Goal: Task Accomplishment & Management: Manage account settings

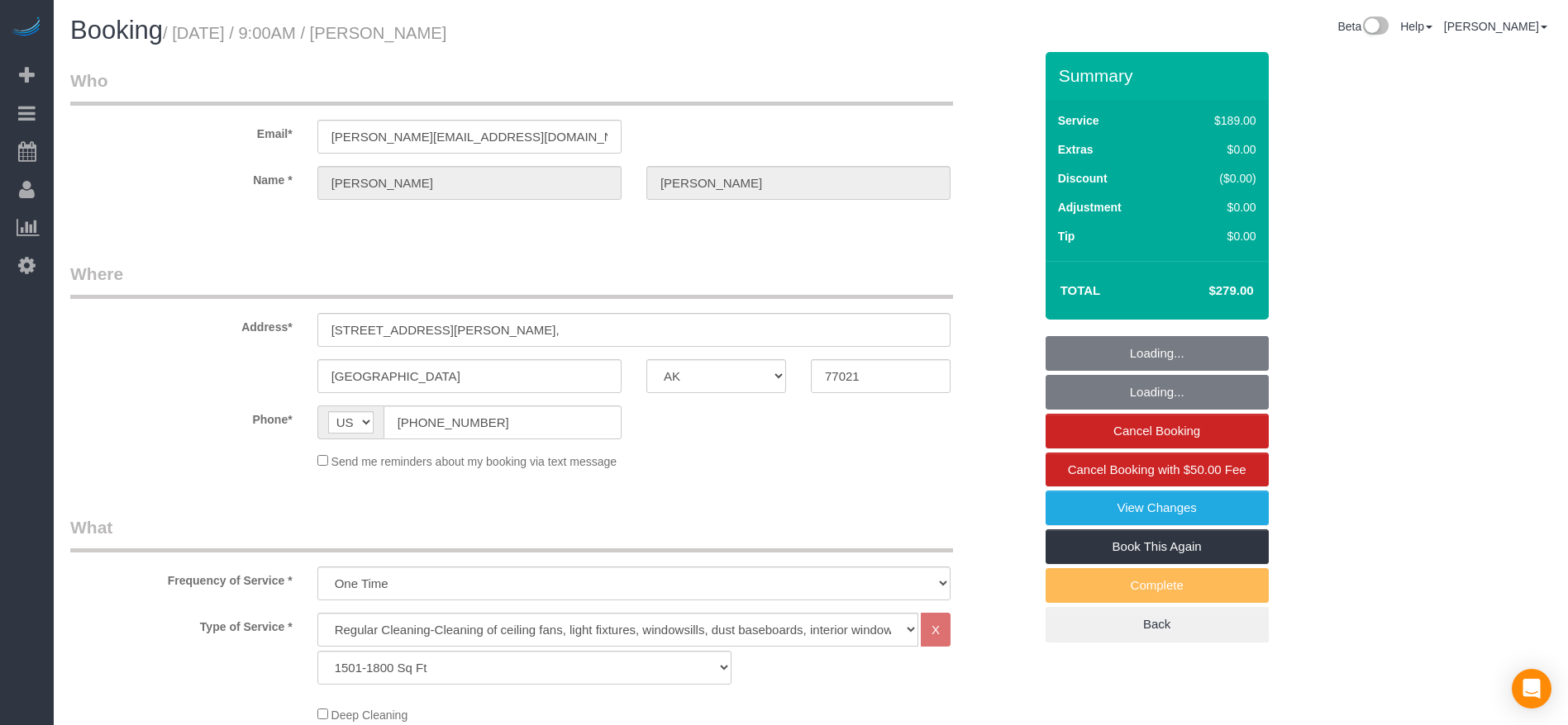
select select "[GEOGRAPHIC_DATA]"
select select "3"
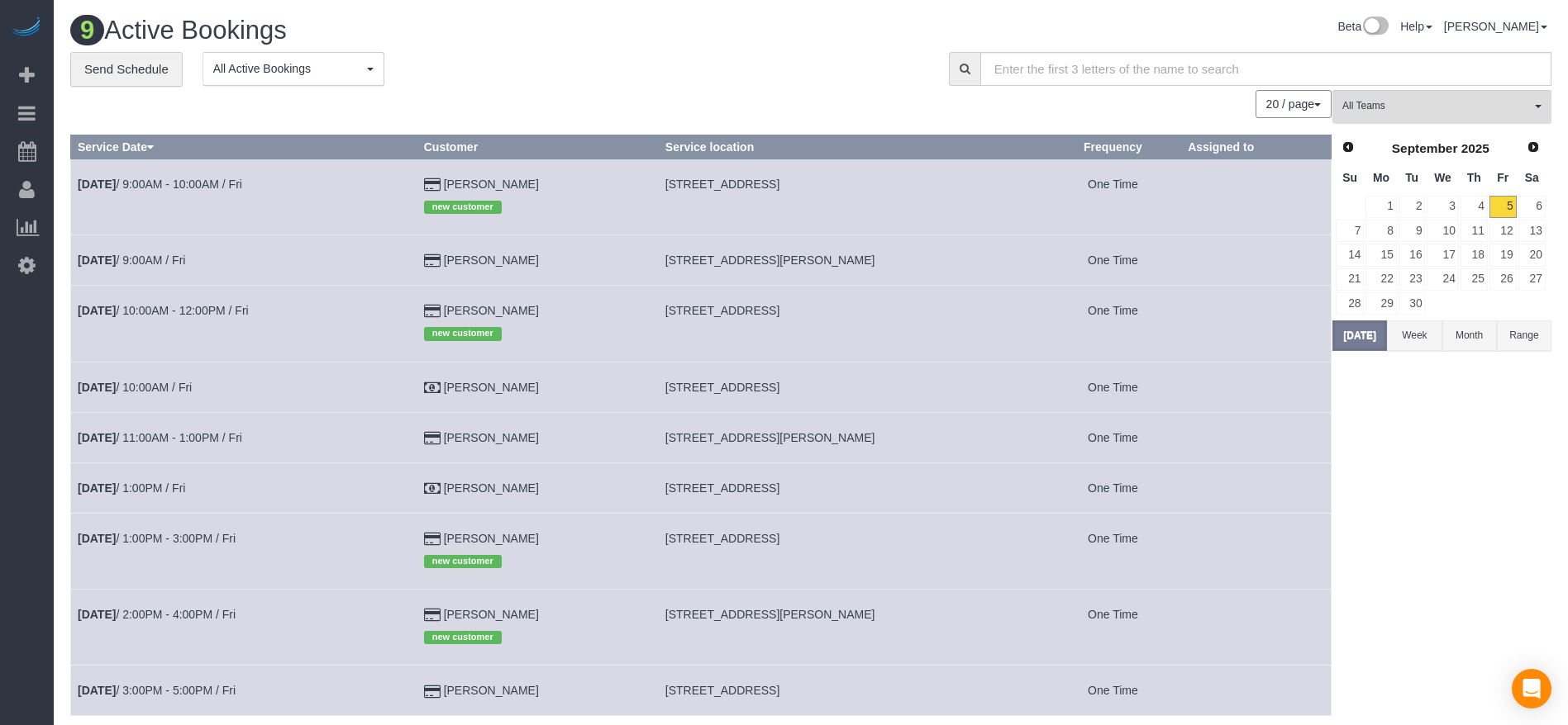
drag, startPoint x: 668, startPoint y: 183, endPoint x: 859, endPoint y: 183, distance: 191.0
click at [859, 183] on td "[STREET_ADDRESS]" at bounding box center [851, 196] width 387 height 76
copy span "[STREET_ADDRESS]"
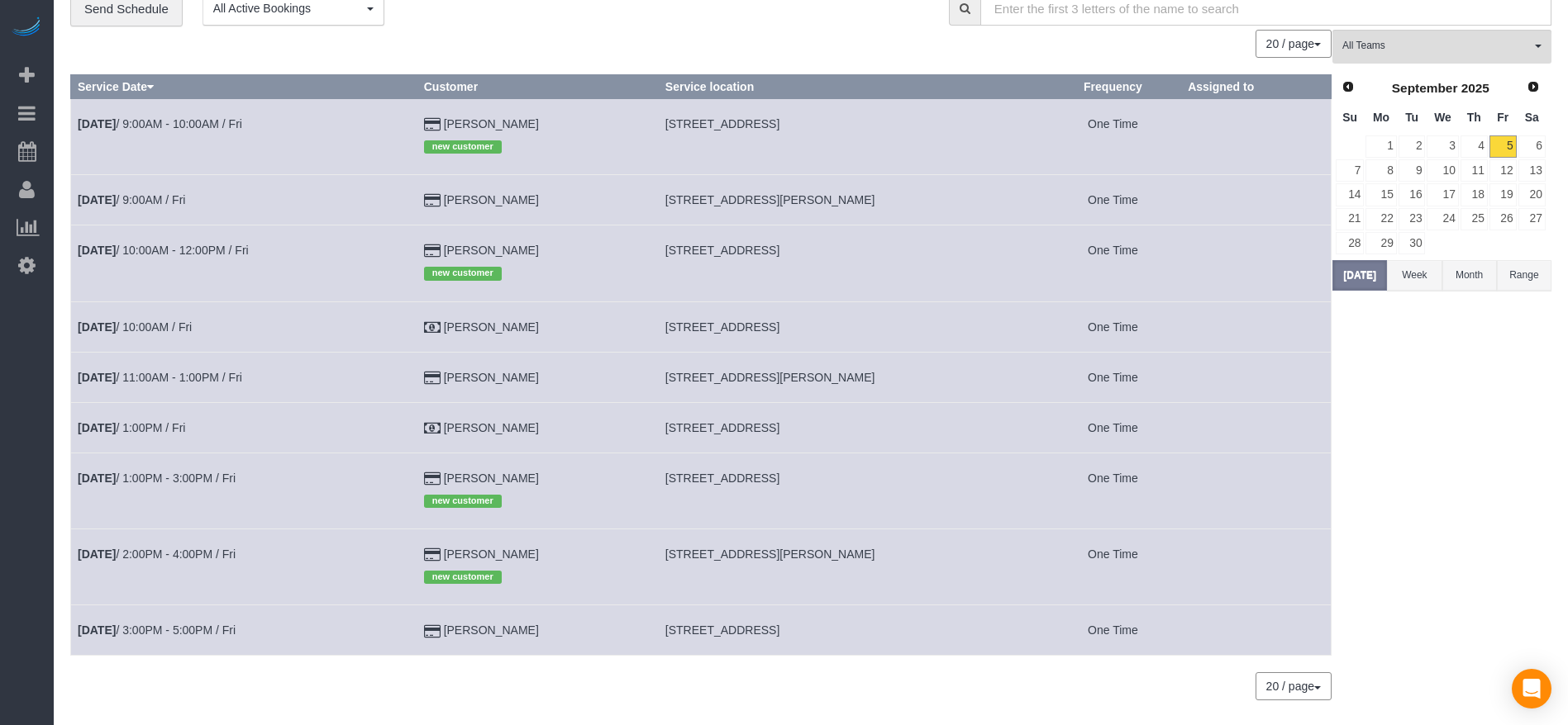
scroll to position [110, 0]
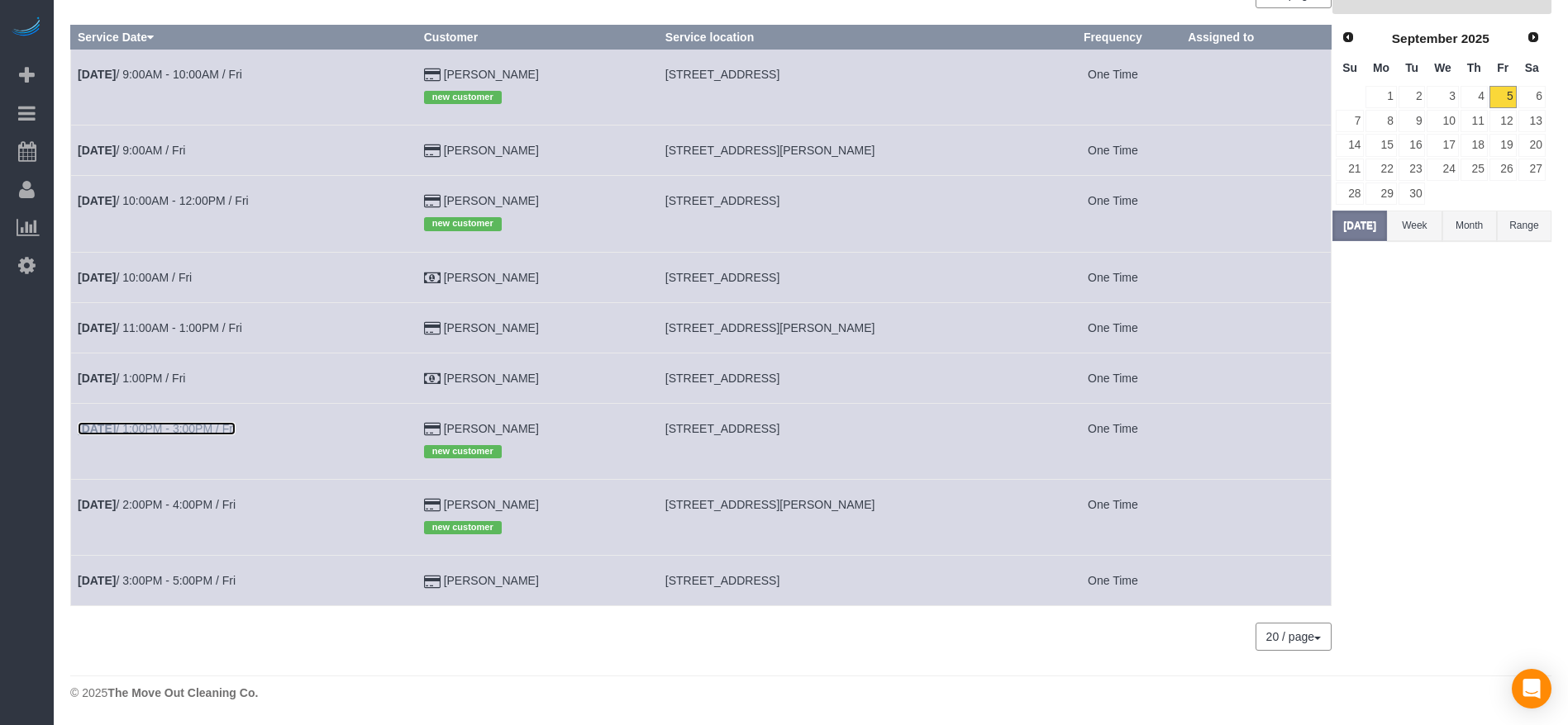
click at [207, 434] on link "[DATE] 1:00PM - 3:00PM / Fri" at bounding box center [156, 428] width 157 height 14
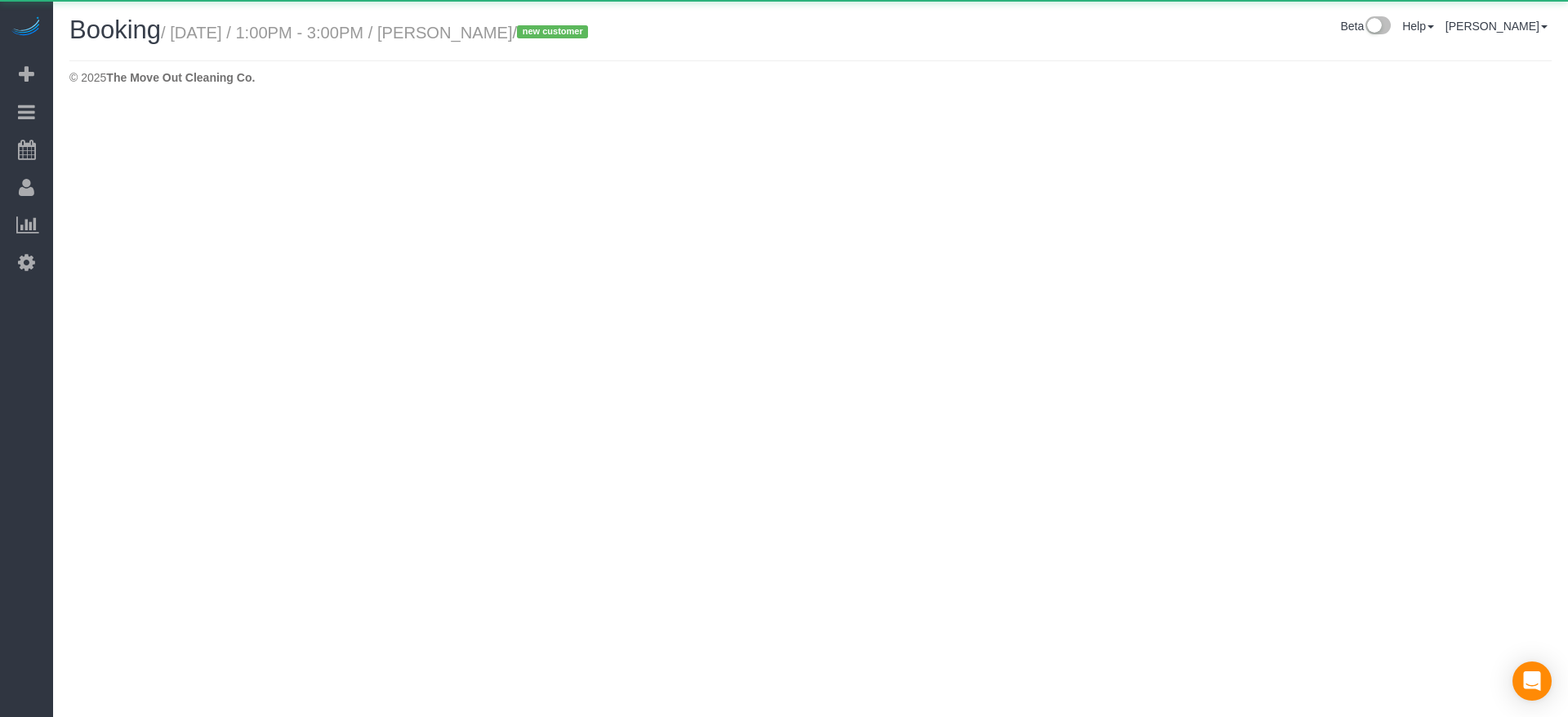
select select "[GEOGRAPHIC_DATA]"
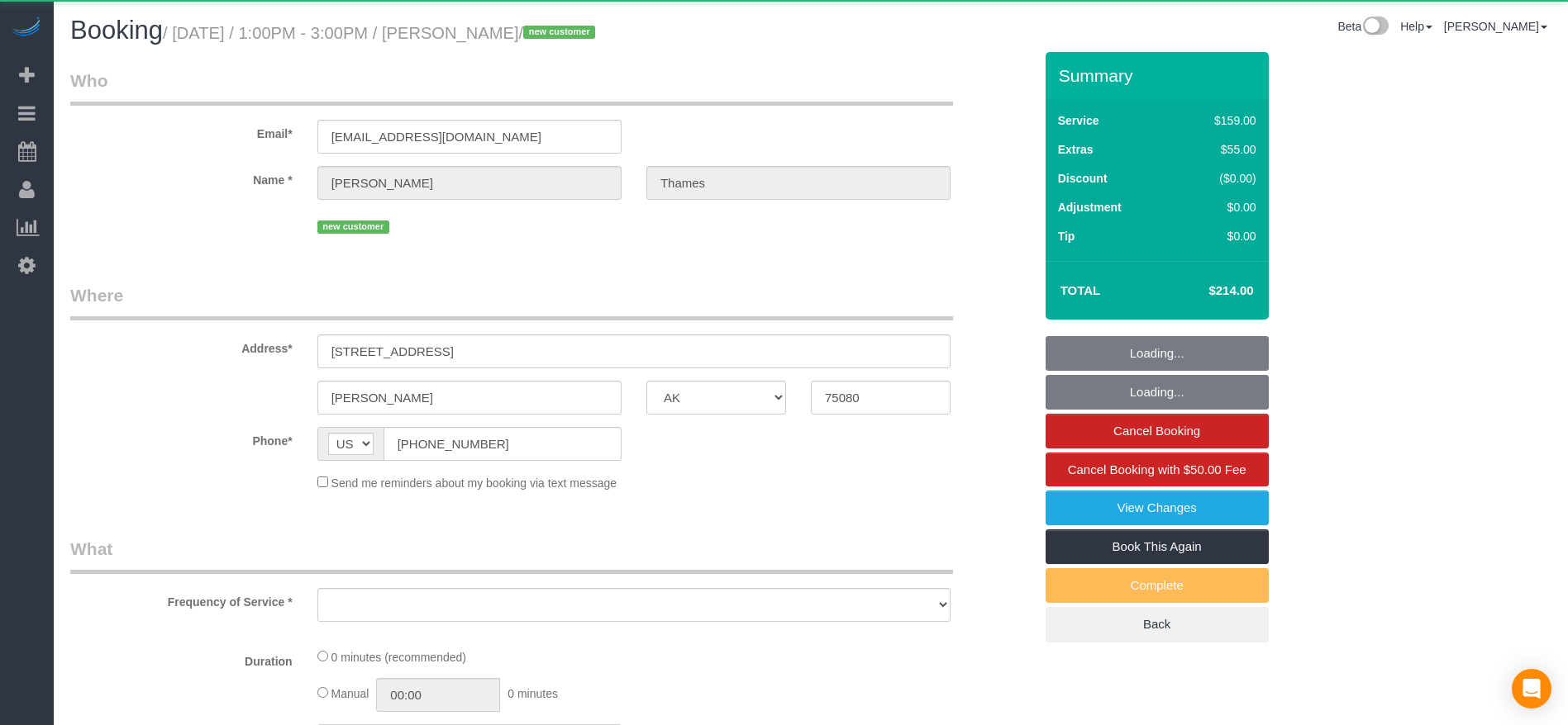
select select "object:1929"
select select "string:fspay-45c11c3b-e21a-4d72-a3e6-6defbcc3caec"
select select "3"
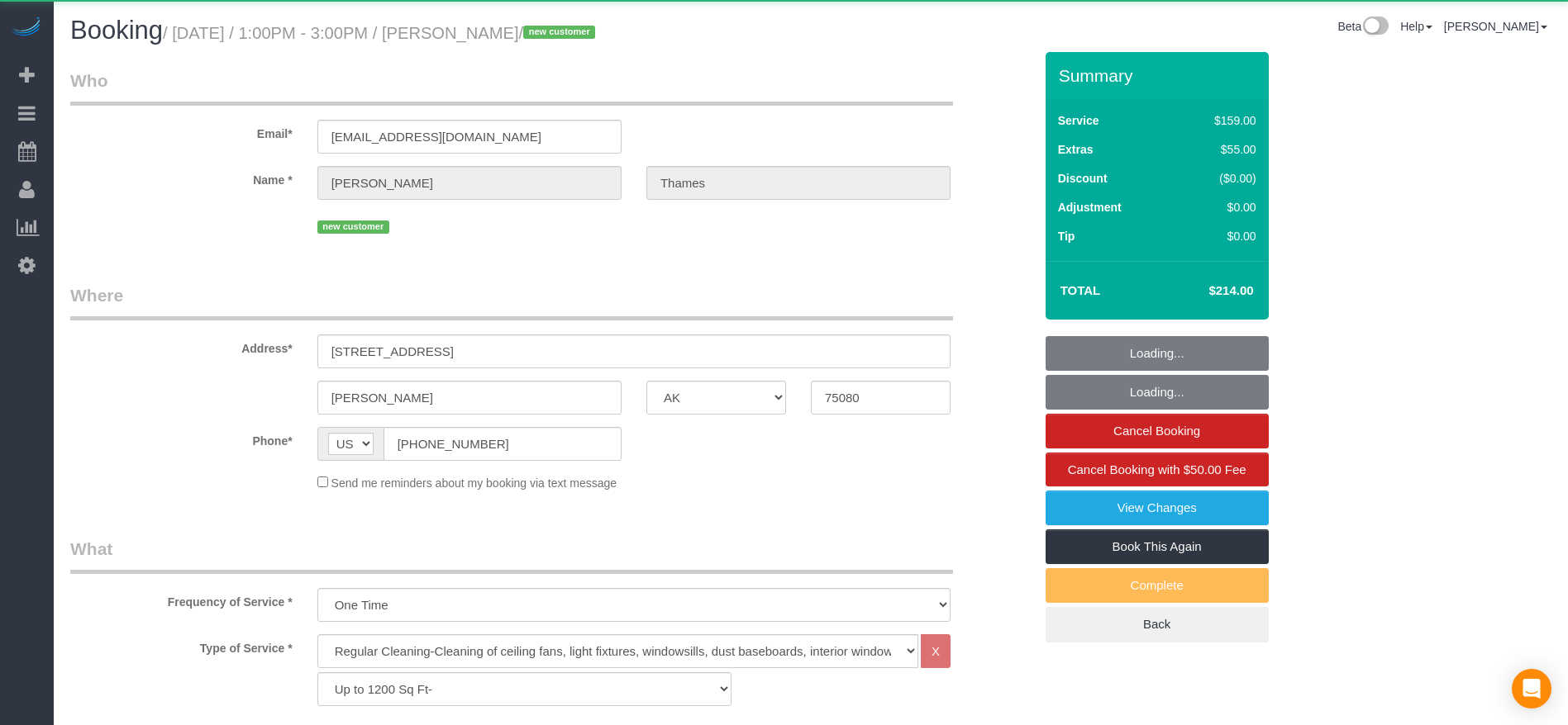
select select "object:2013"
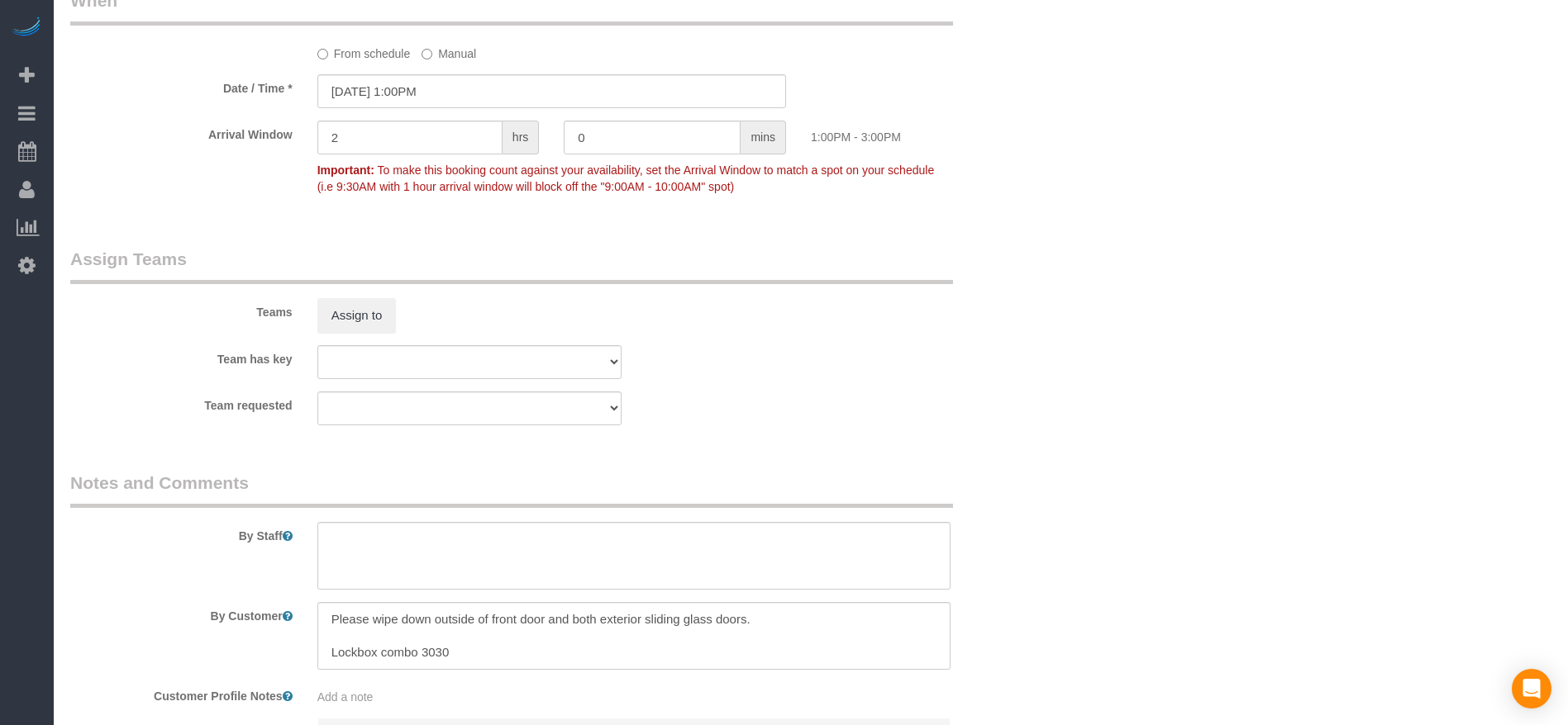
scroll to position [1695, 0]
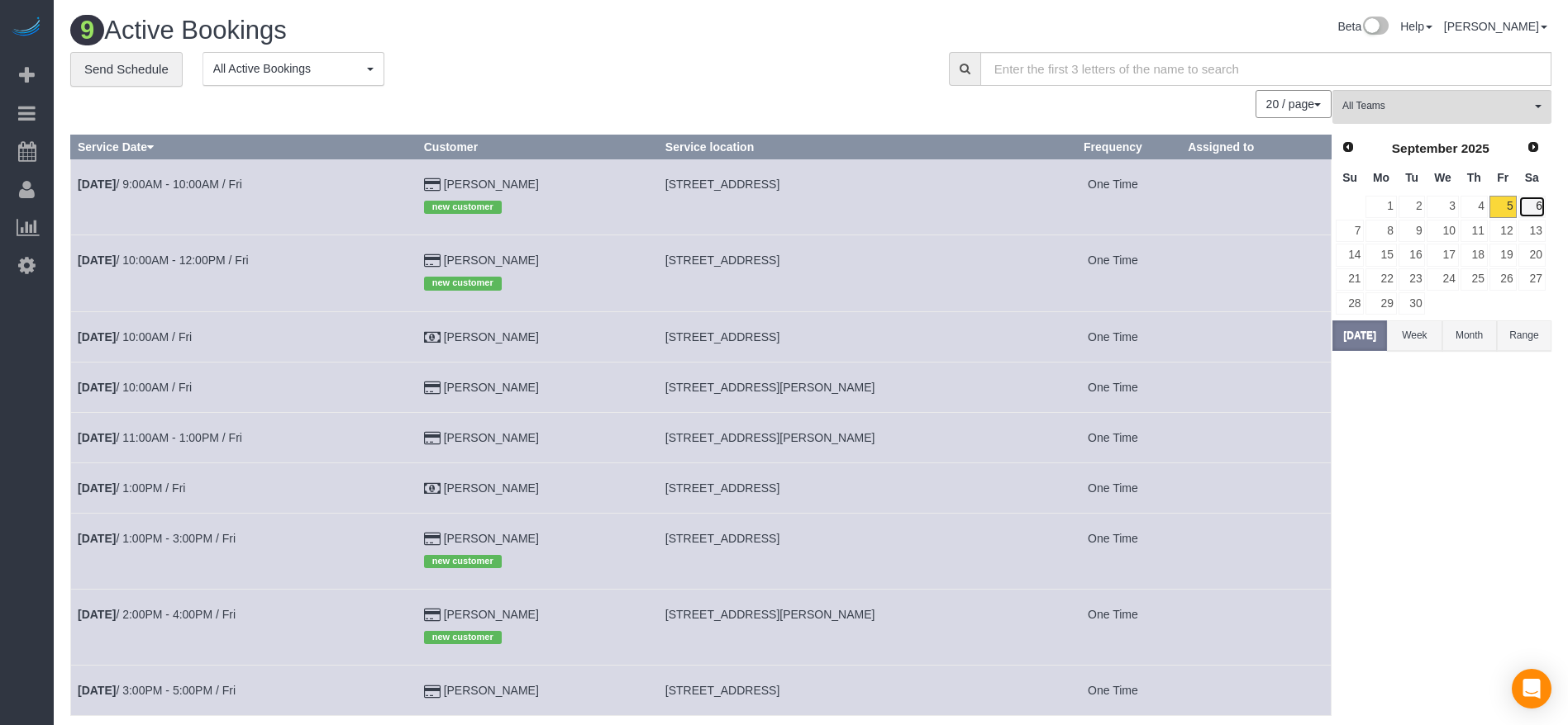
click at [1535, 199] on link "6" at bounding box center [1532, 206] width 27 height 23
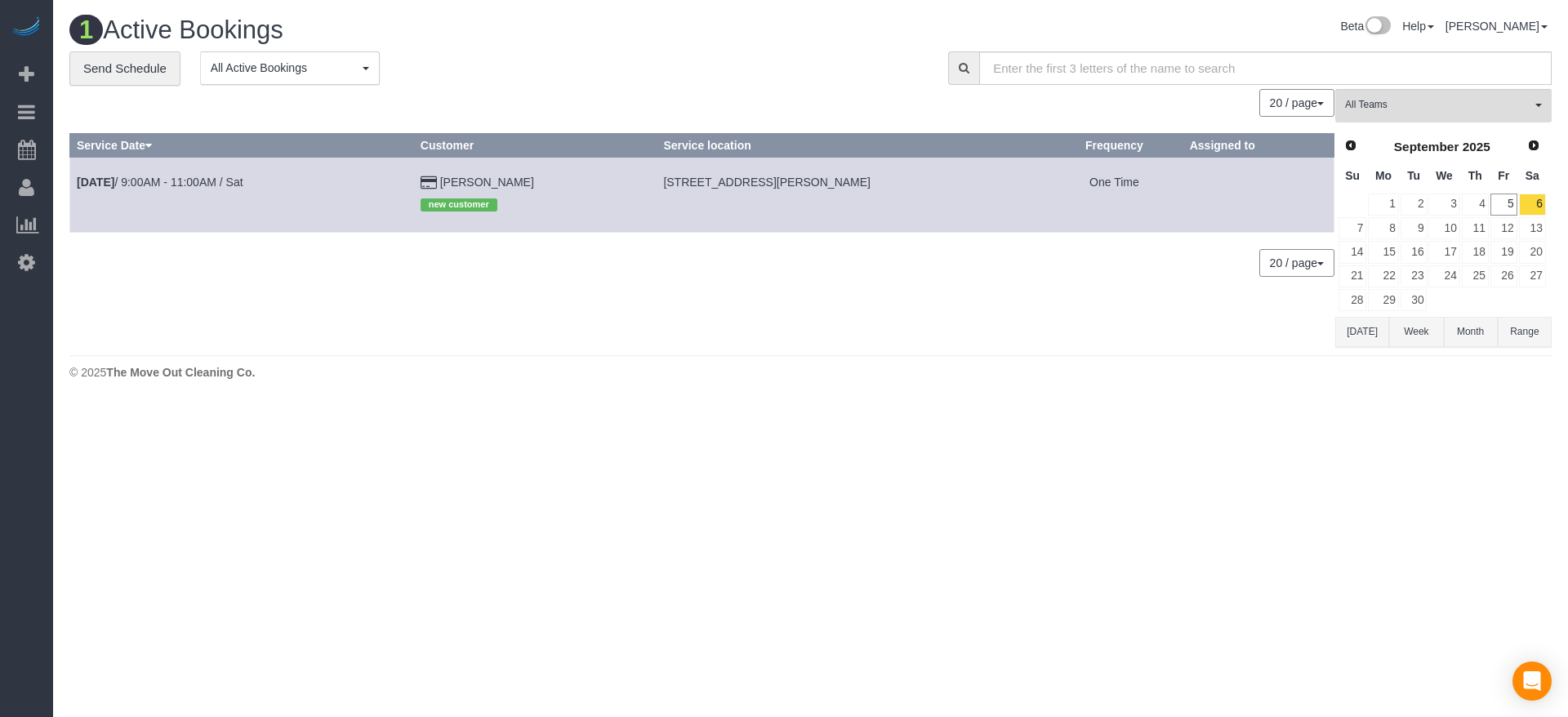
click at [1518, 197] on td "6" at bounding box center [1532, 204] width 29 height 23
click at [1537, 209] on link "6" at bounding box center [1532, 204] width 27 height 22
click at [1378, 336] on button "[DATE]" at bounding box center [1362, 332] width 54 height 31
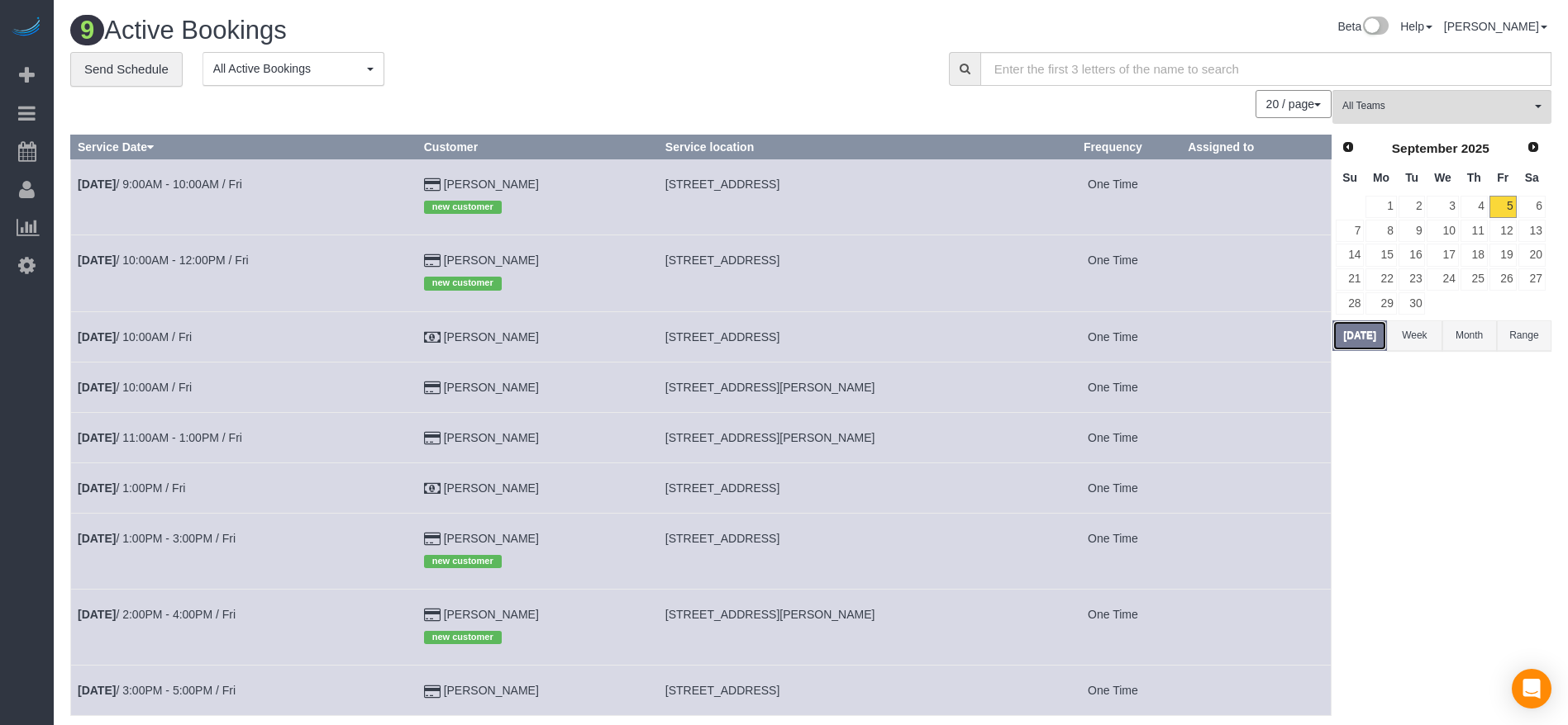
click at [1363, 330] on button "[DATE]" at bounding box center [1360, 336] width 55 height 31
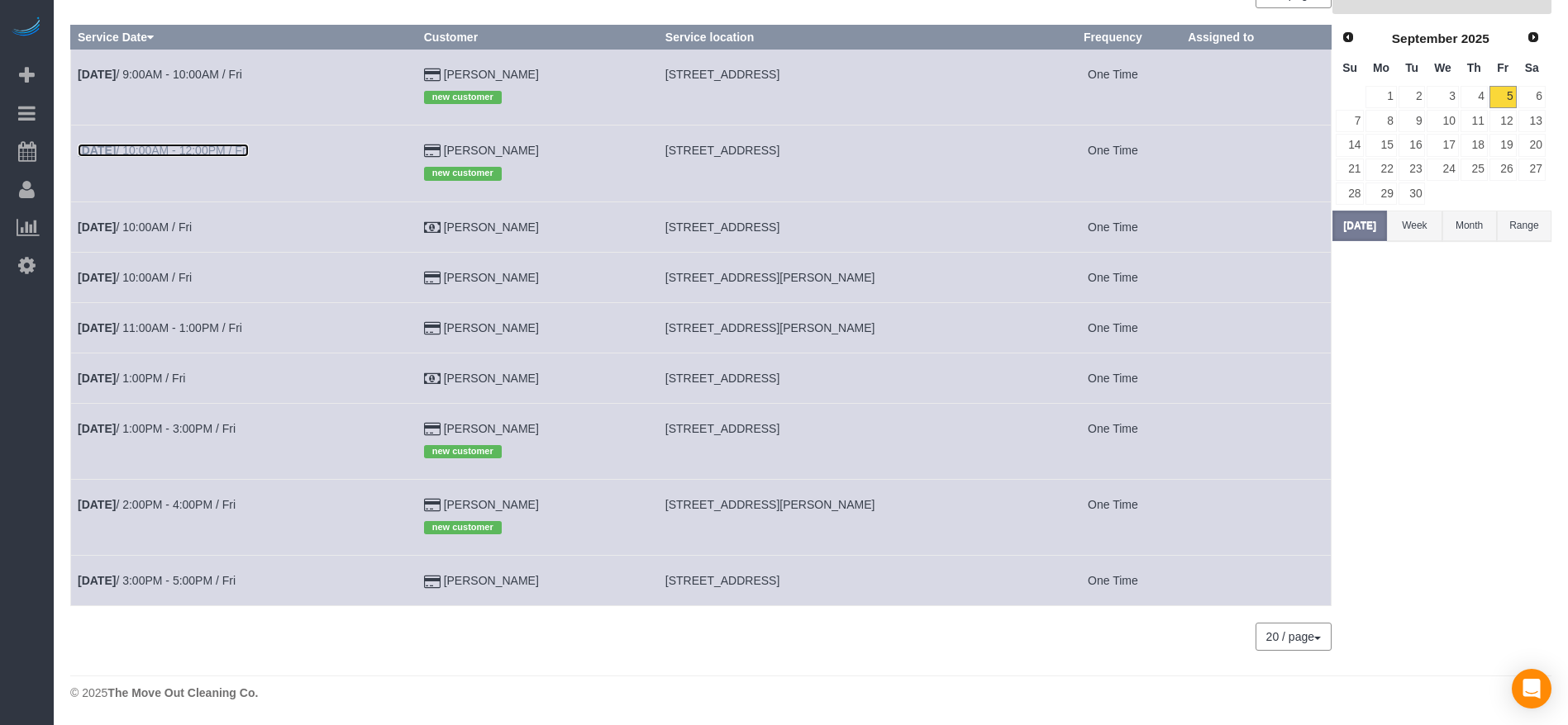
click at [206, 156] on link "[DATE] 10:00AM - 12:00PM / Fri" at bounding box center [163, 150] width 171 height 14
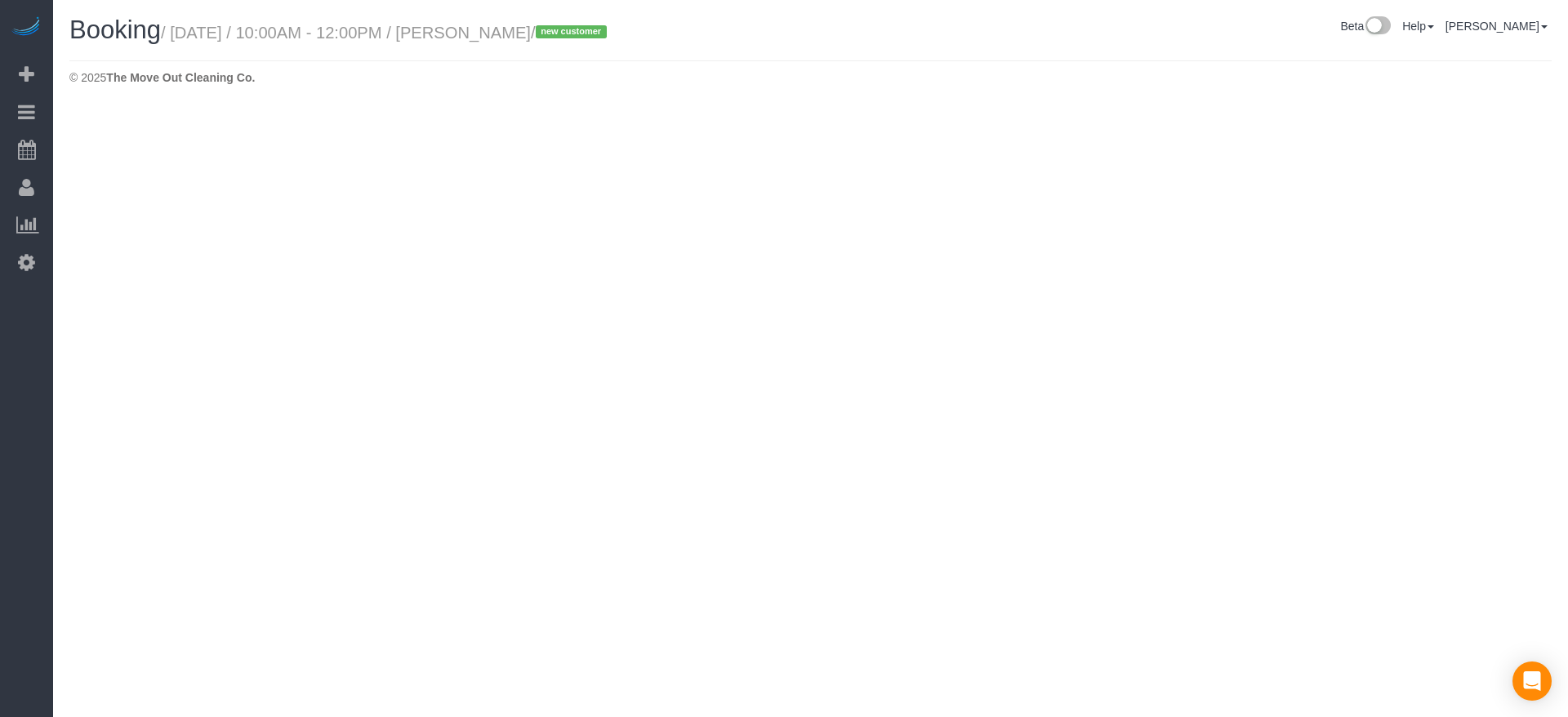
select select "[GEOGRAPHIC_DATA]"
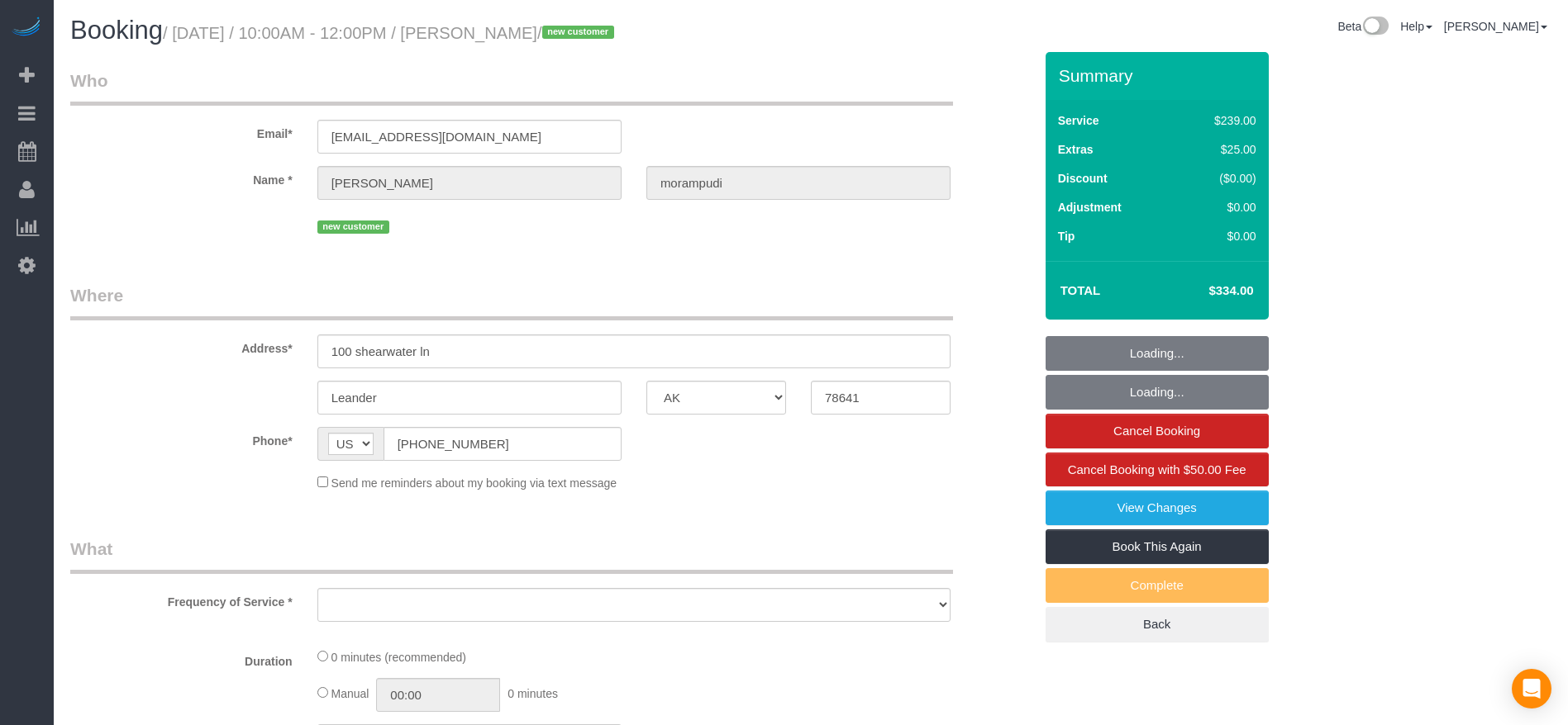
select select "object:2750"
select select "string:fspay-fa9b5277-2f3f-4234-87c9-93f5091d5157"
select select "spot43"
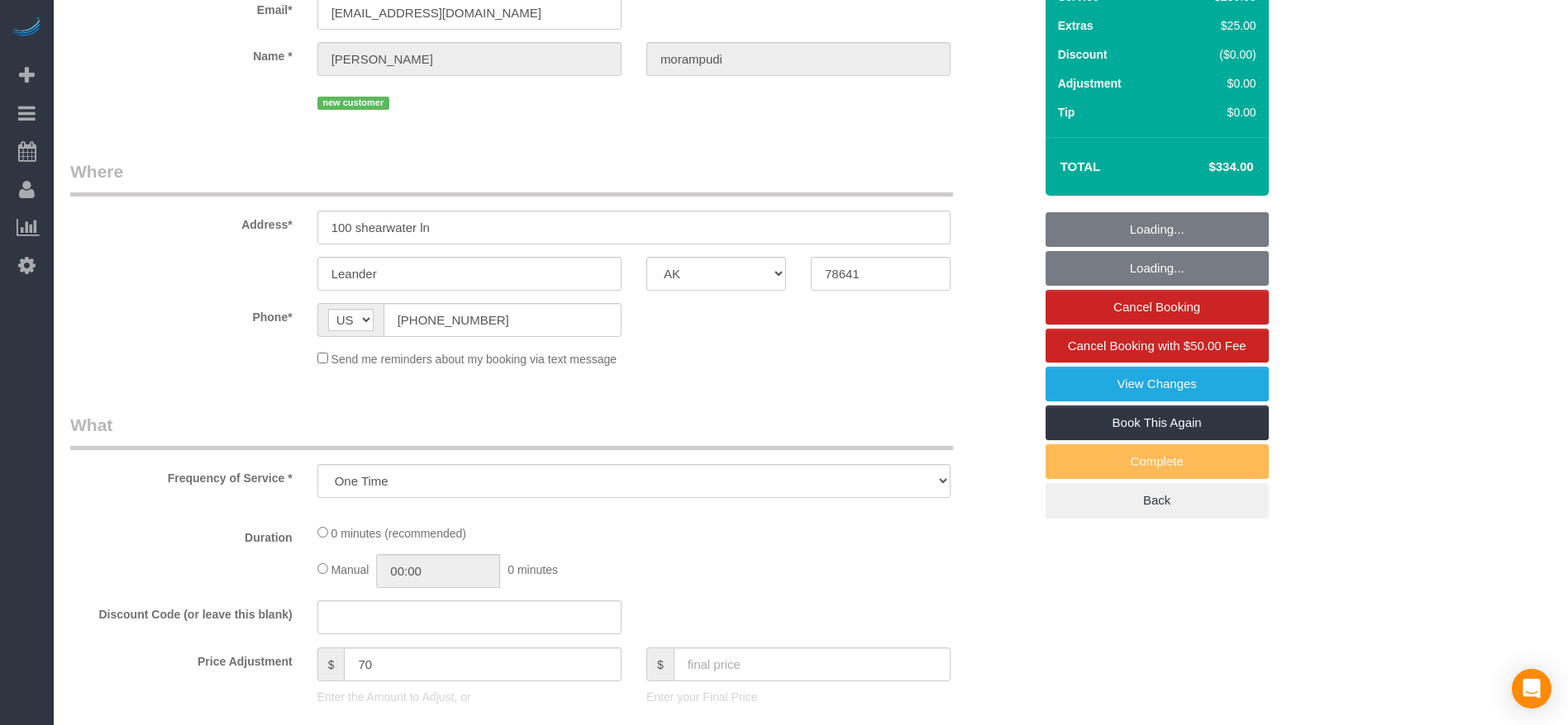
select select "object:2756"
select select "3"
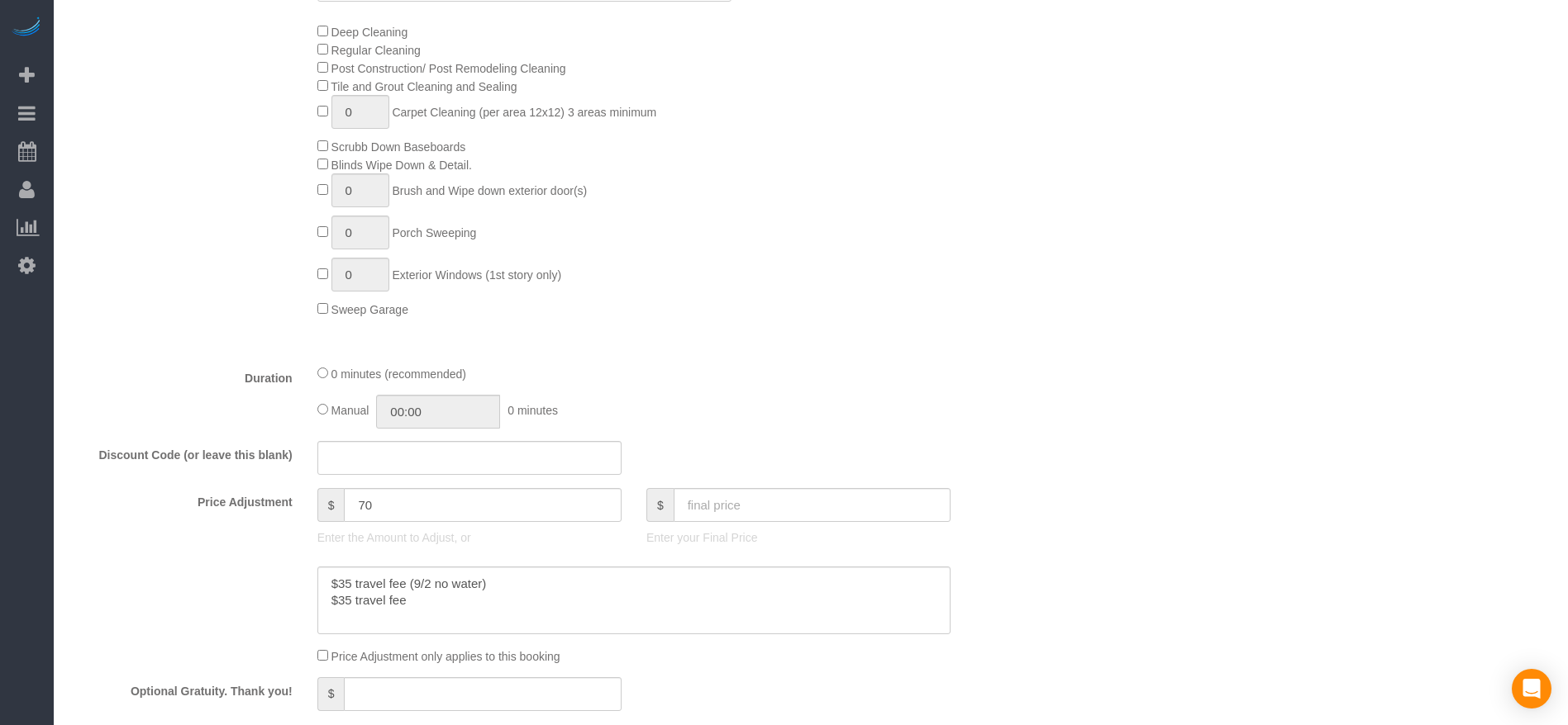
scroll to position [743, 0]
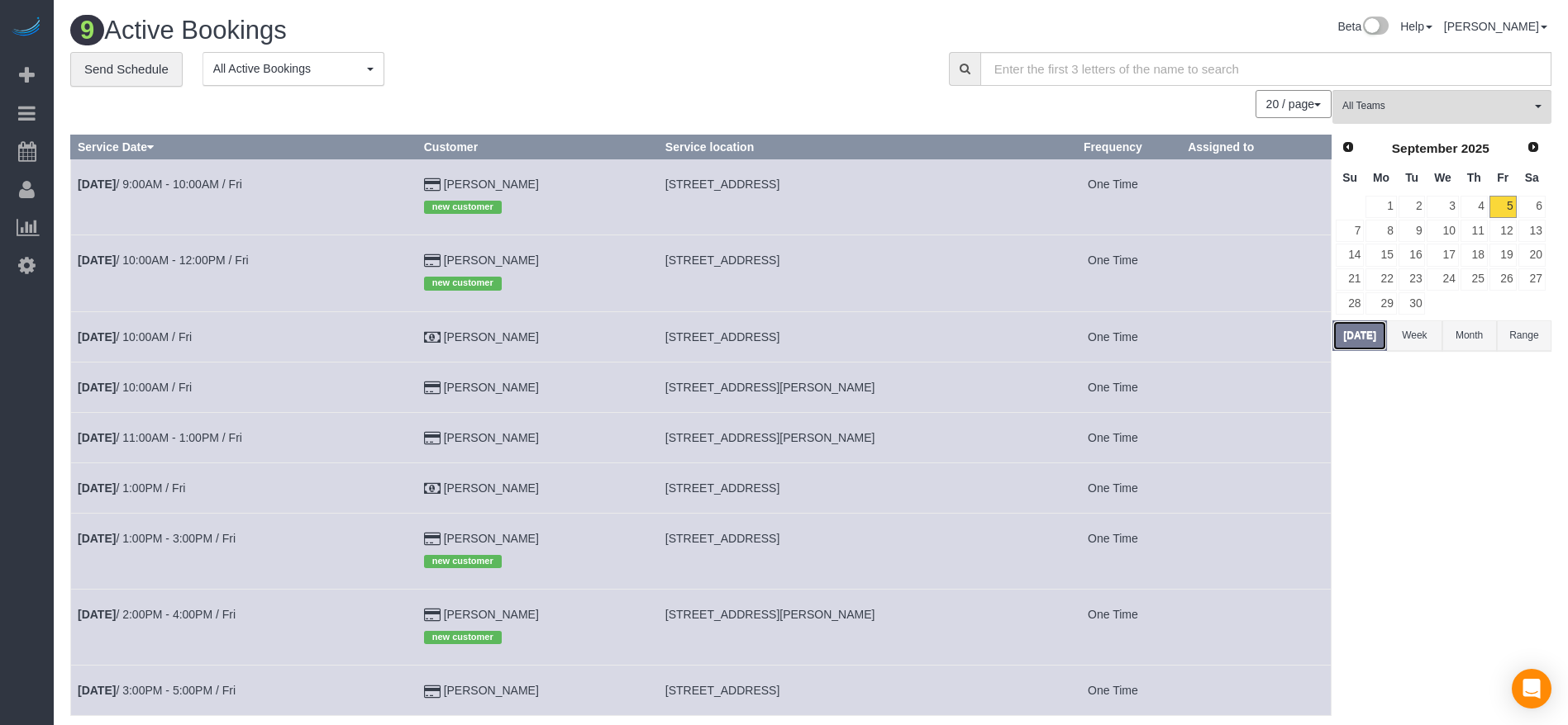
click at [1371, 335] on button "[DATE]" at bounding box center [1360, 336] width 55 height 31
drag, startPoint x: 668, startPoint y: 262, endPoint x: 888, endPoint y: 257, distance: 220.1
click at [888, 257] on td "[STREET_ADDRESS]" at bounding box center [851, 274] width 387 height 76
copy span "[STREET_ADDRESS]"
click at [1361, 337] on button "[DATE]" at bounding box center [1360, 336] width 55 height 31
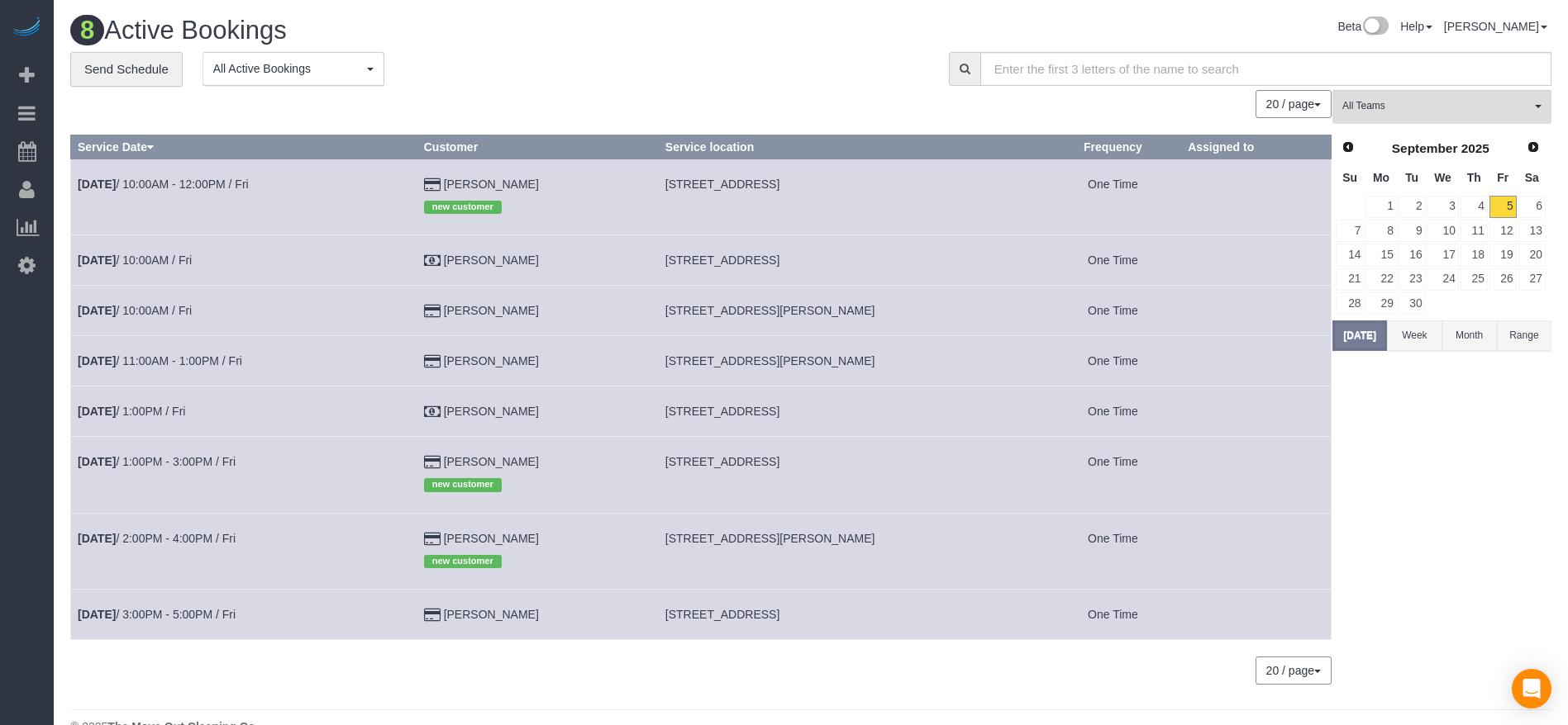
drag, startPoint x: 670, startPoint y: 307, endPoint x: 875, endPoint y: 311, distance: 205.0
click at [875, 311] on td "[STREET_ADDRESS][PERSON_NAME]" at bounding box center [851, 310] width 387 height 50
copy span "[STREET_ADDRESS][PERSON_NAME]"
click at [130, 308] on link "[DATE] 10:00AM / Fri" at bounding box center [134, 310] width 114 height 14
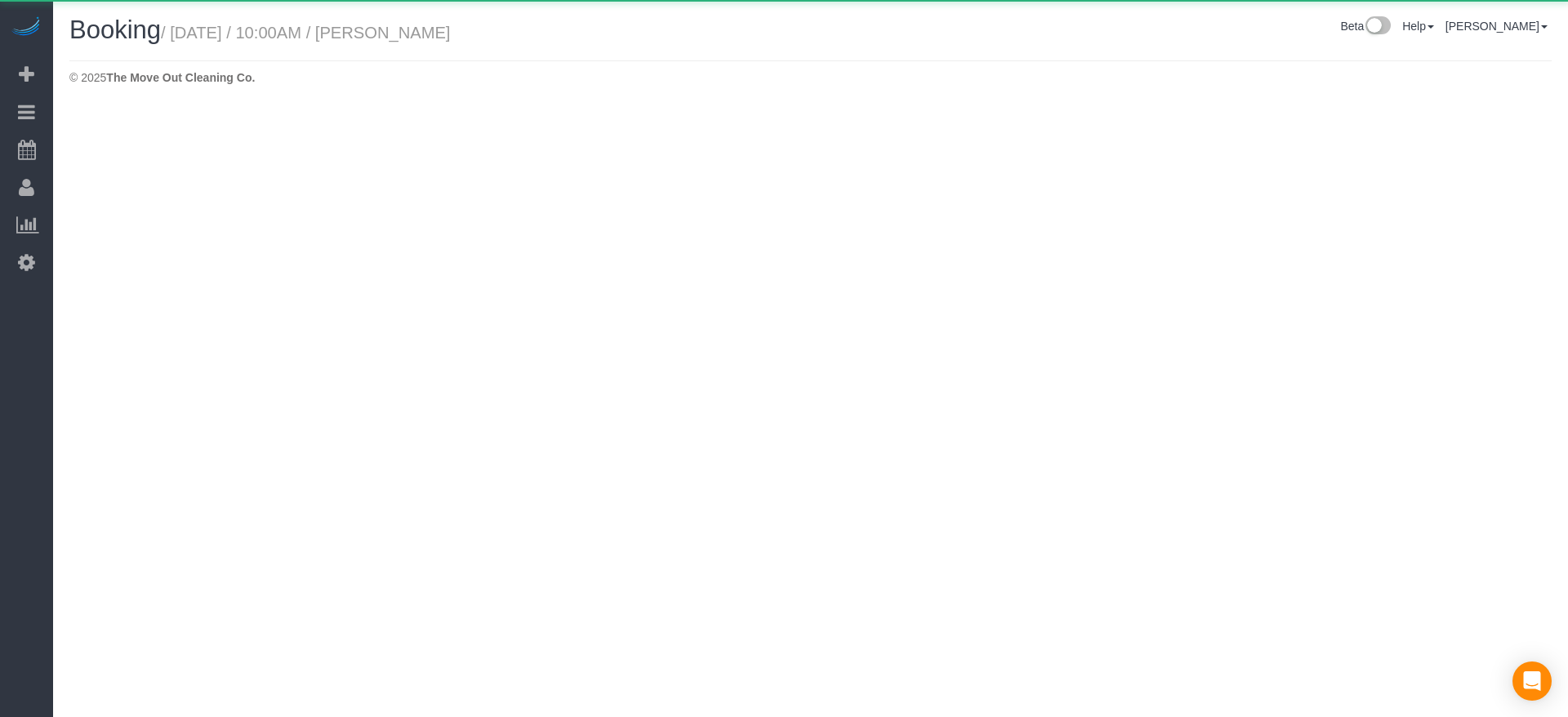
select select "[GEOGRAPHIC_DATA]"
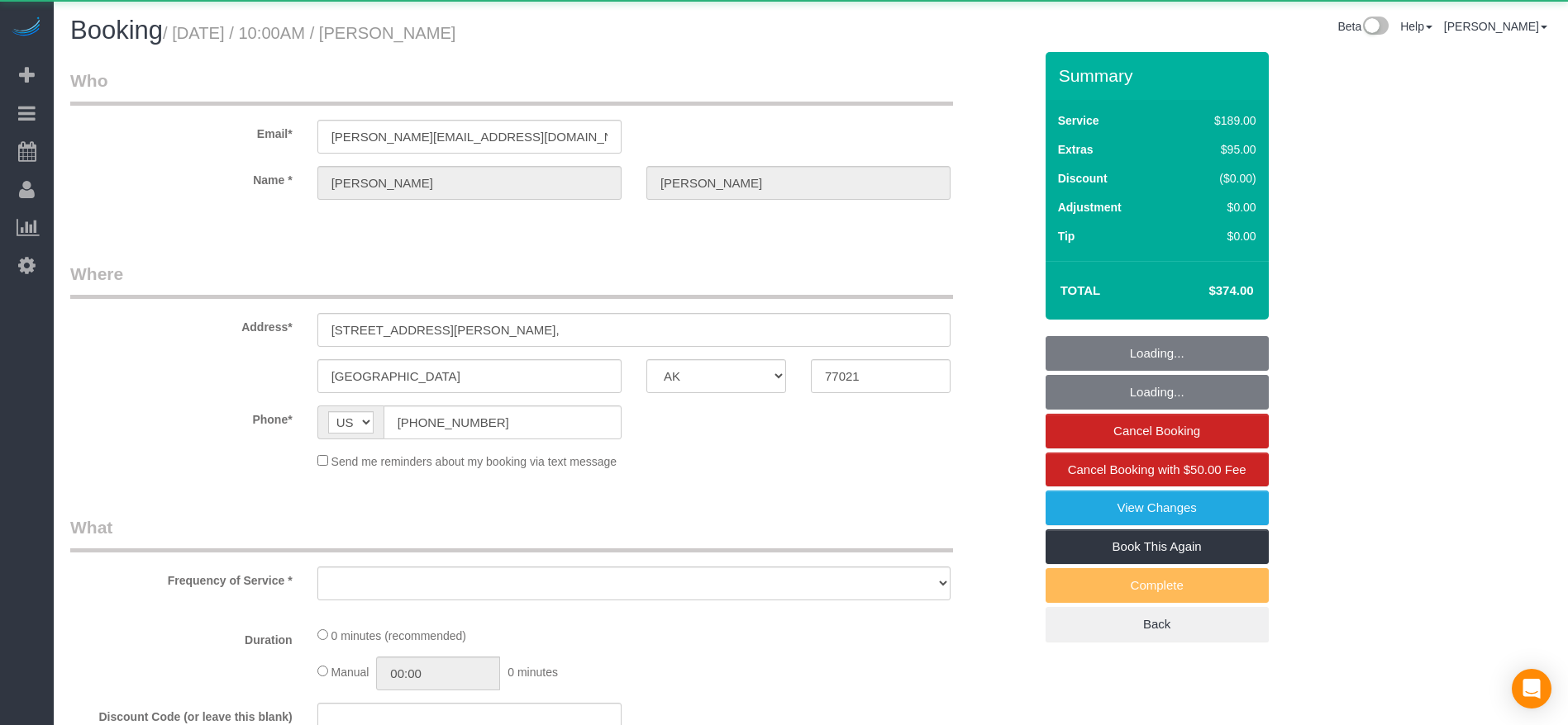
select select "object:3508"
select select "string:fspay-5f9d37c2-99f9-42c9-a91e-ba06f310703a"
select select "object:3584"
select select "3"
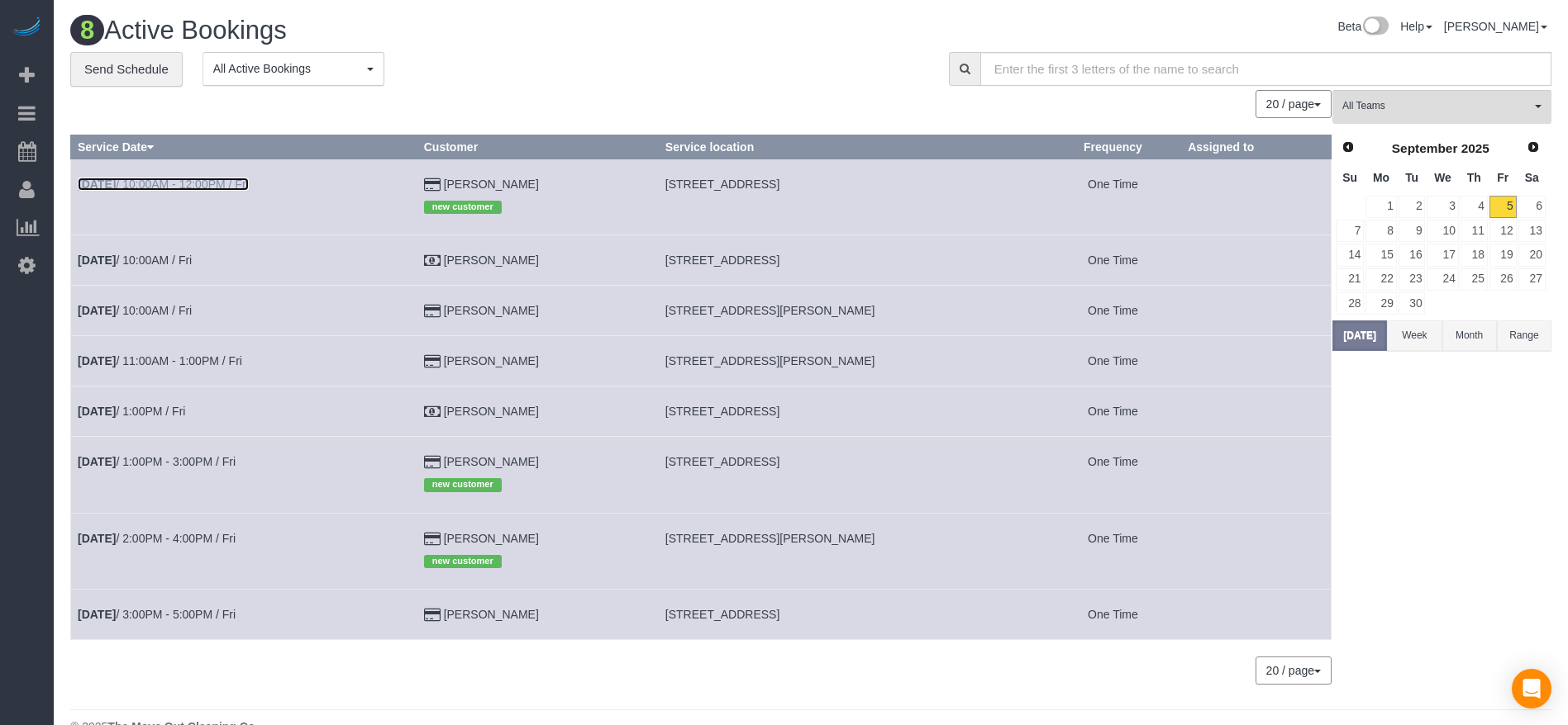
click at [234, 178] on link "[DATE] 10:00AM - 12:00PM / Fri" at bounding box center [163, 184] width 171 height 14
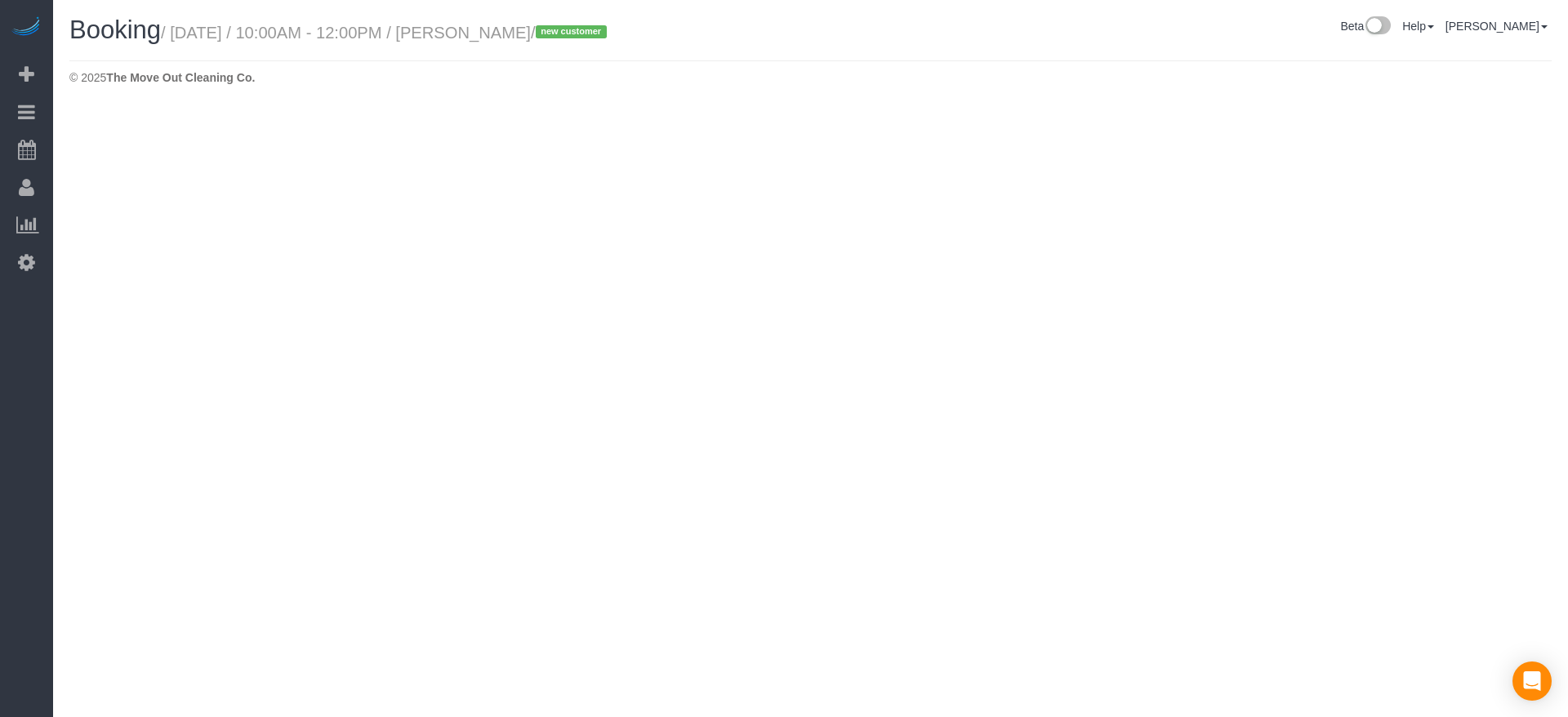
select select "[GEOGRAPHIC_DATA]"
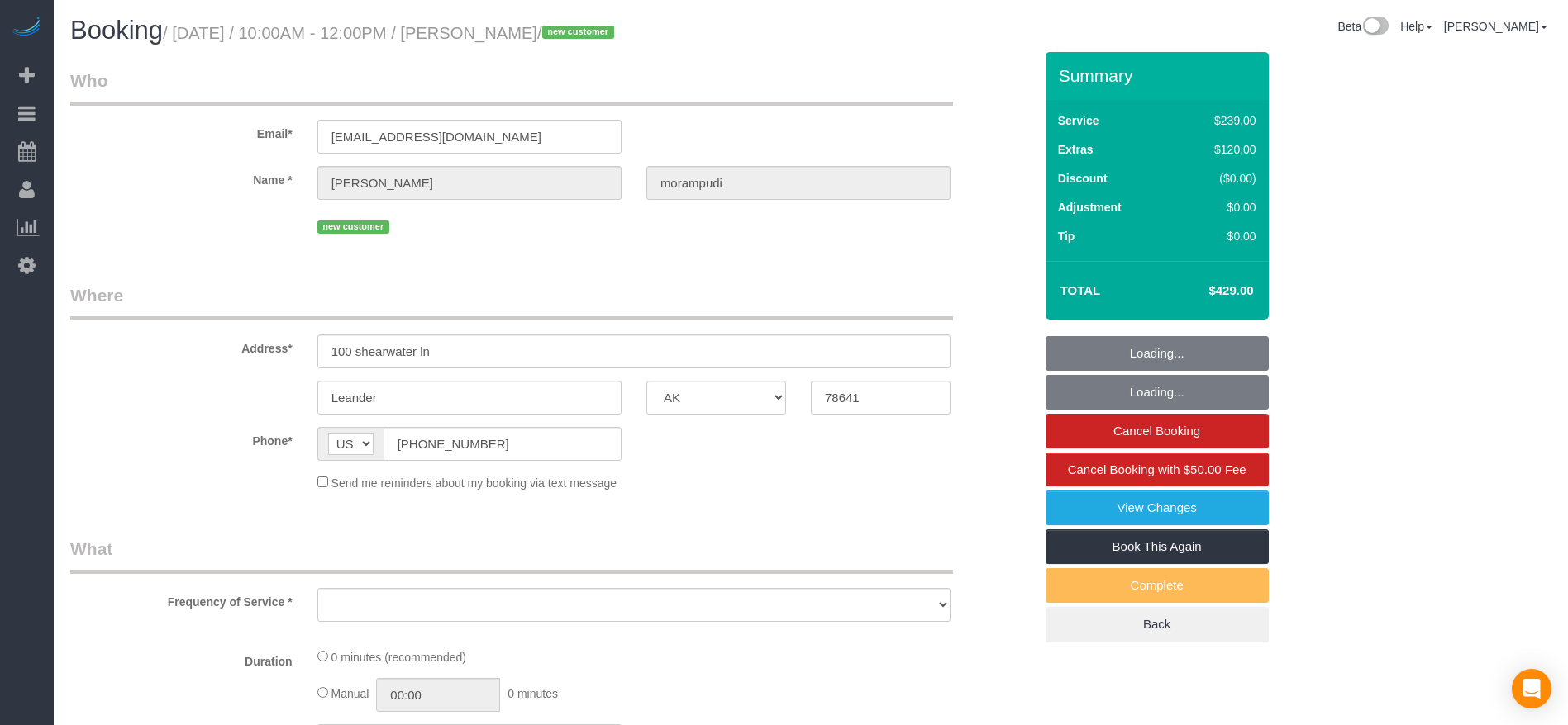
select select "string:fspay-fa9b5277-2f3f-4234-87c9-93f5091d5157"
select select "object:4163"
select select "3"
select select "spot85"
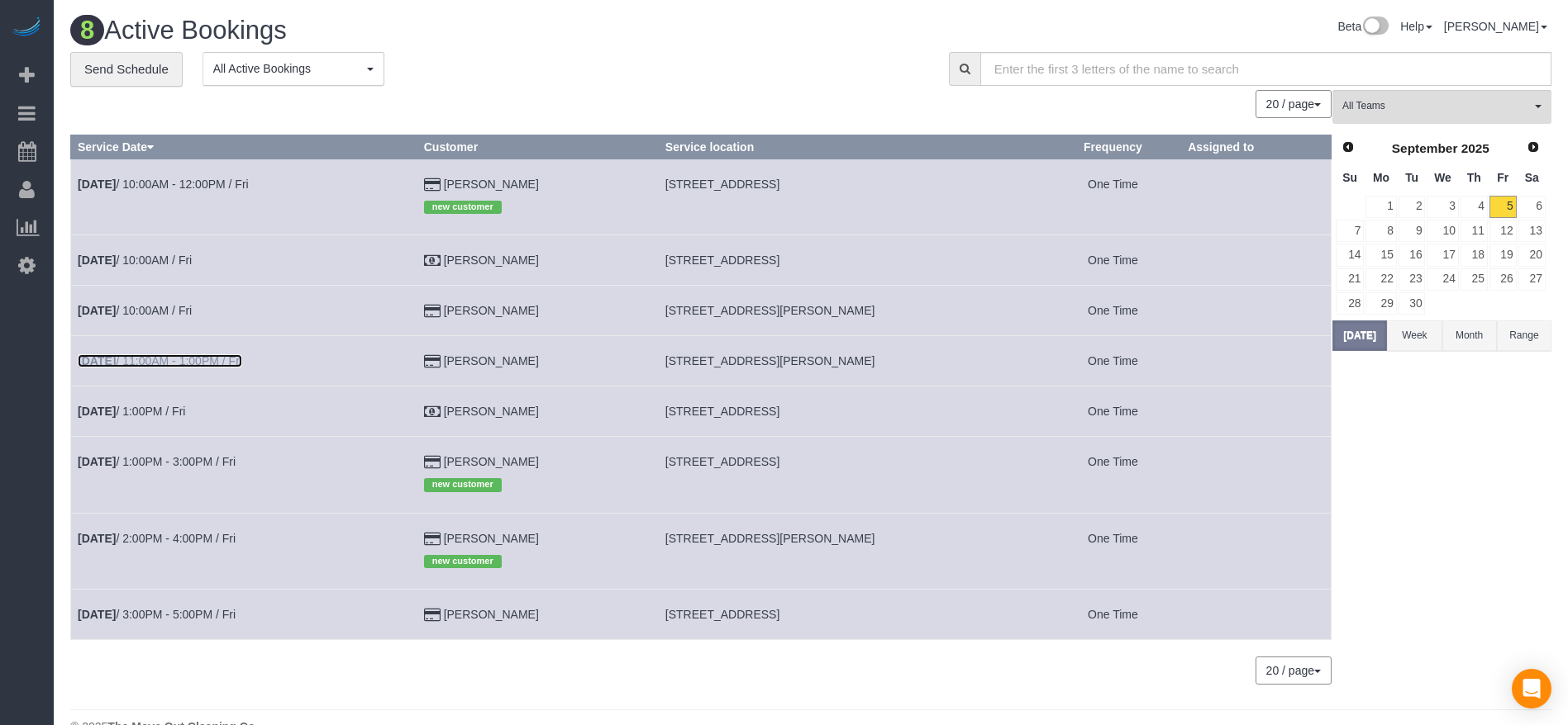
click at [223, 361] on link "[DATE] 11:00AM - 1:00PM / Fri" at bounding box center [159, 361] width 165 height 14
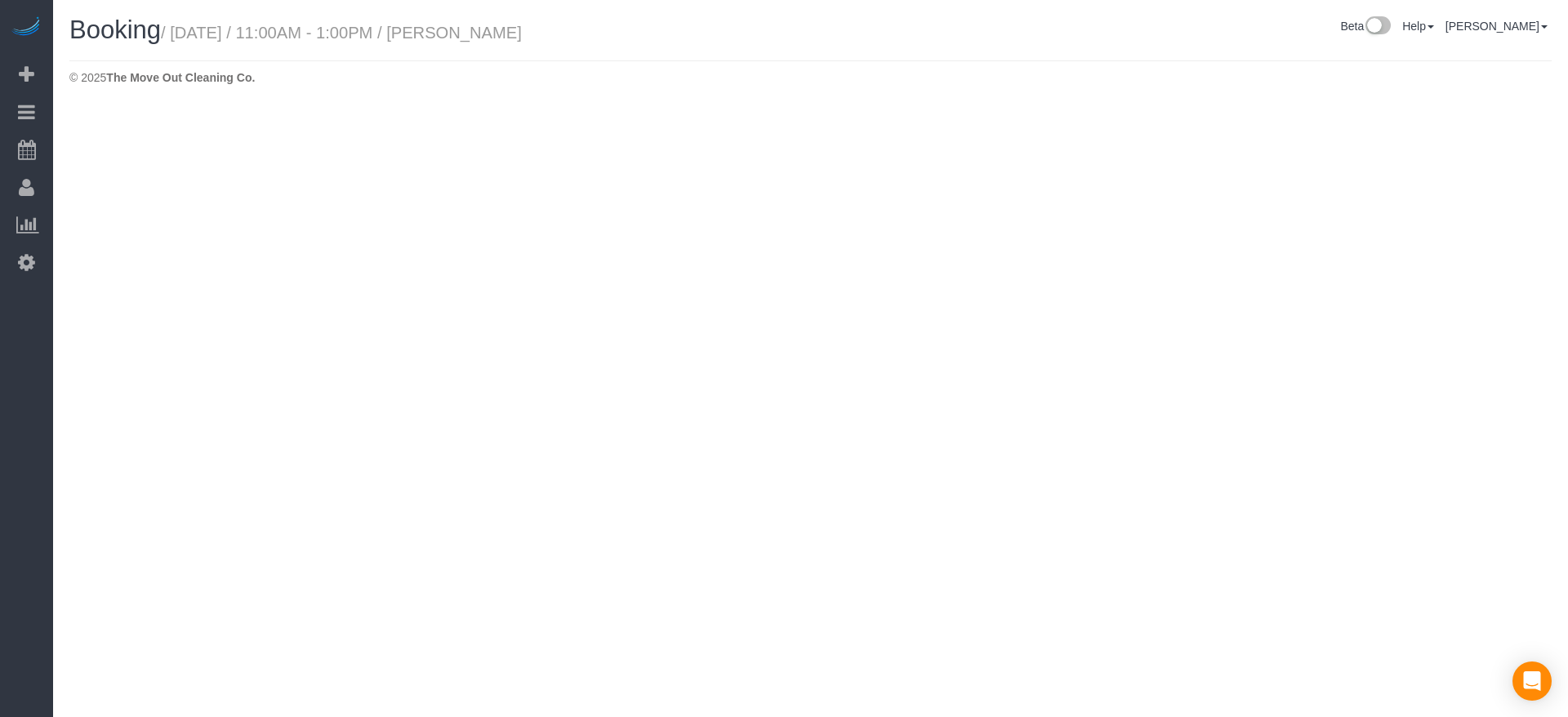
select select "[GEOGRAPHIC_DATA]"
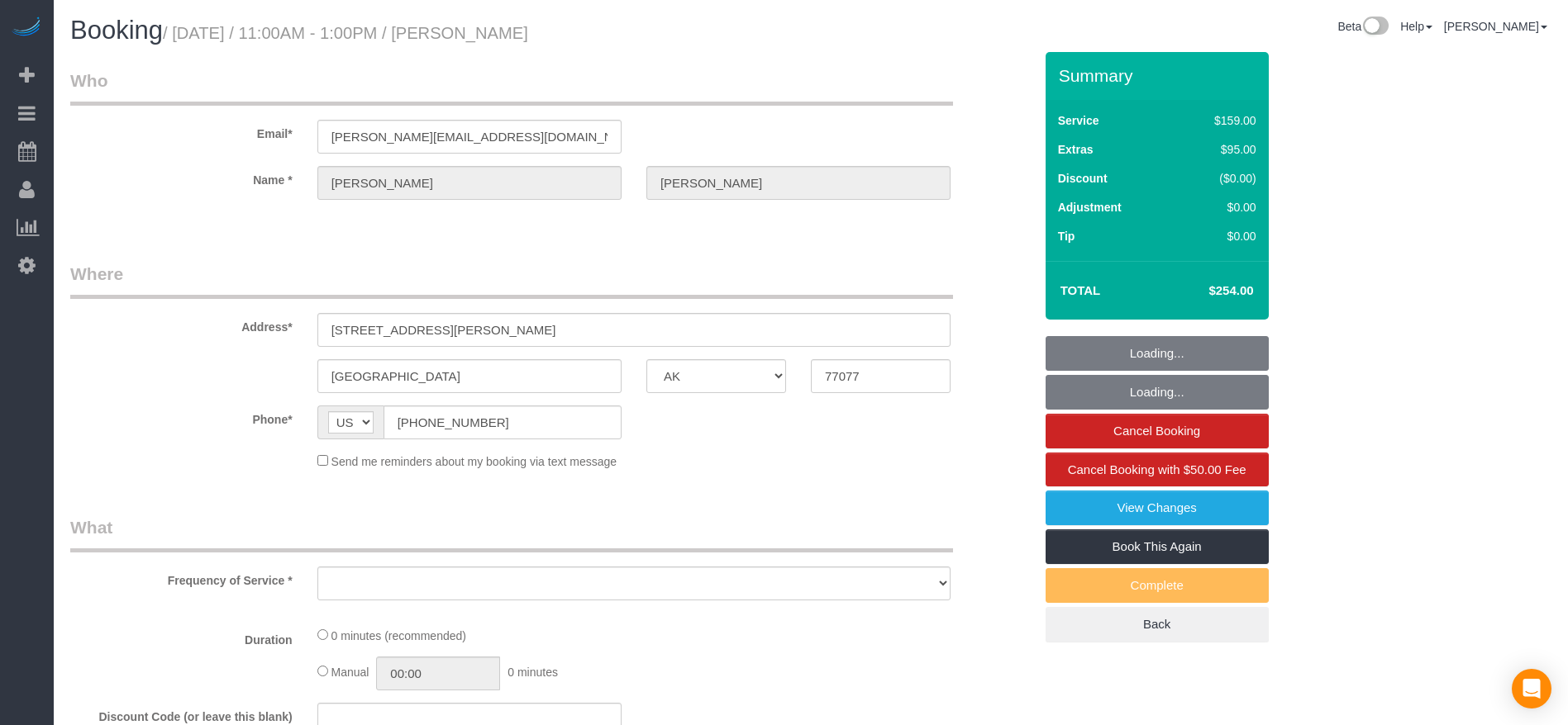
select select "object:4649"
select select "string:fspay-7a1312a4-cfbc-4a2e-9f2a-d85a10c16d12"
select select "3"
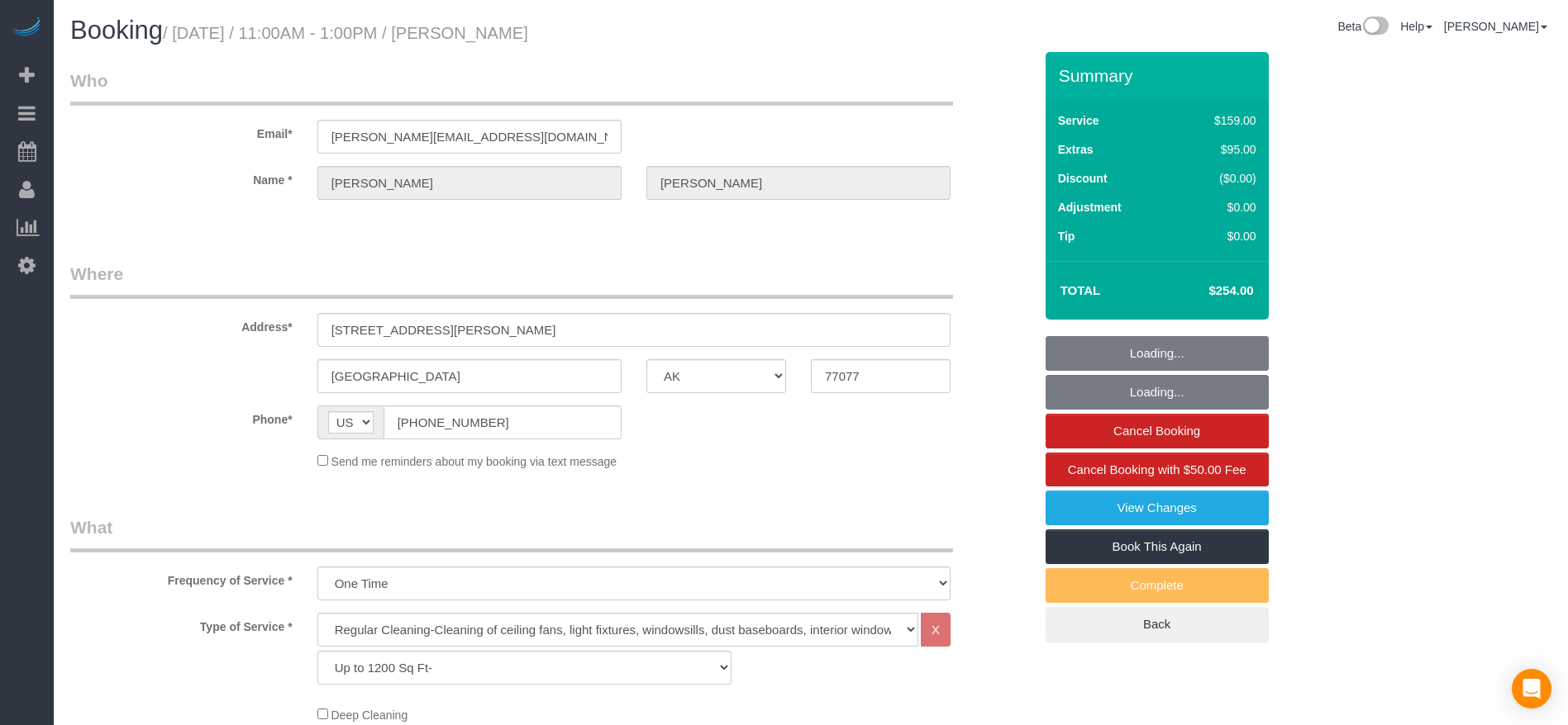
select select "object:4708"
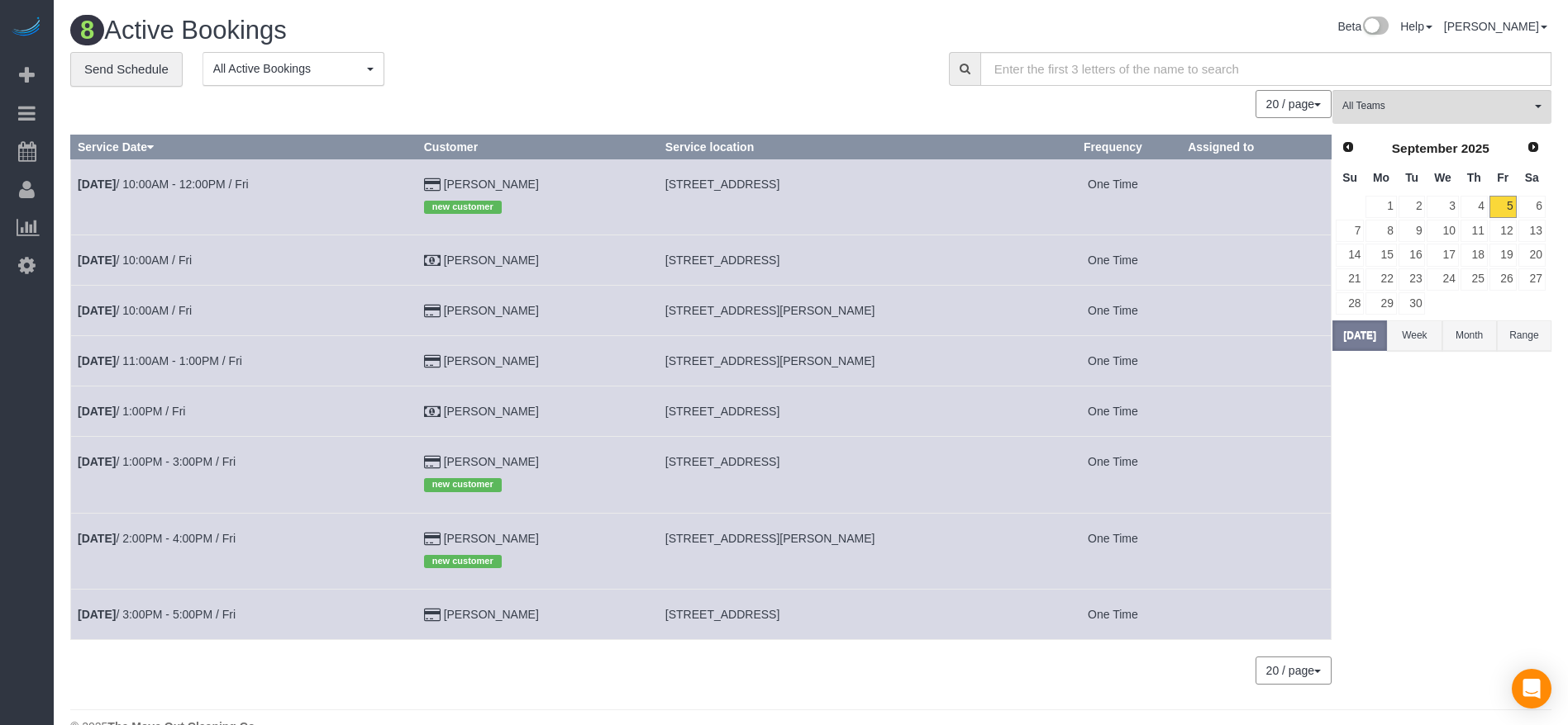
drag, startPoint x: 665, startPoint y: 536, endPoint x: 852, endPoint y: 539, distance: 187.0
click at [852, 539] on td "[STREET_ADDRESS][PERSON_NAME]" at bounding box center [851, 551] width 387 height 76
copy span "[STREET_ADDRESS][PERSON_NAME]"
click at [1543, 198] on link "6" at bounding box center [1532, 206] width 27 height 23
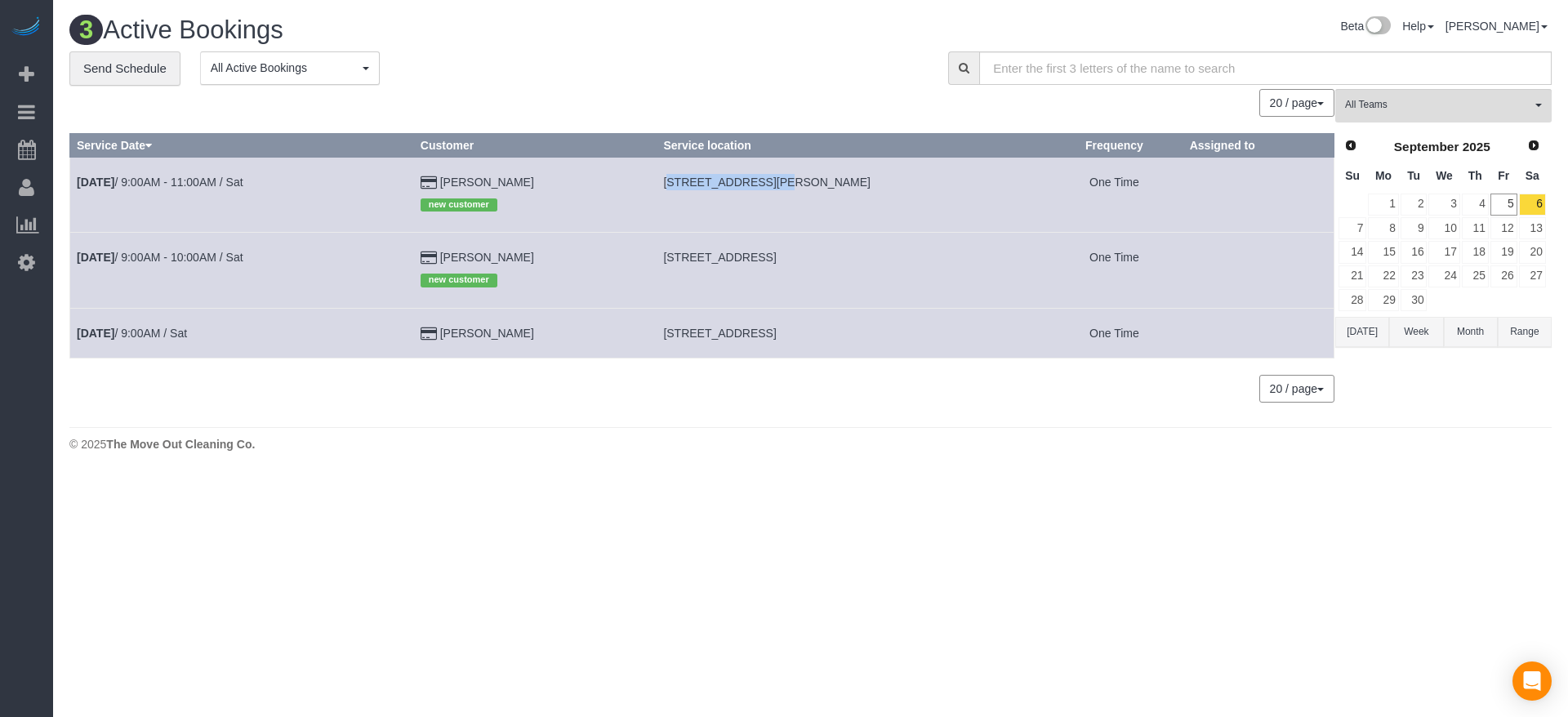
drag, startPoint x: 654, startPoint y: 181, endPoint x: 748, endPoint y: 183, distance: 94.0
click at [748, 183] on td "[STREET_ADDRESS][PERSON_NAME]" at bounding box center [851, 194] width 389 height 76
copy span "[STREET_ADDRESS][PERSON_NAME],"
drag, startPoint x: 654, startPoint y: 257, endPoint x: 740, endPoint y: 260, distance: 86.1
click at [740, 260] on td "[STREET_ADDRESS]" at bounding box center [851, 271] width 389 height 76
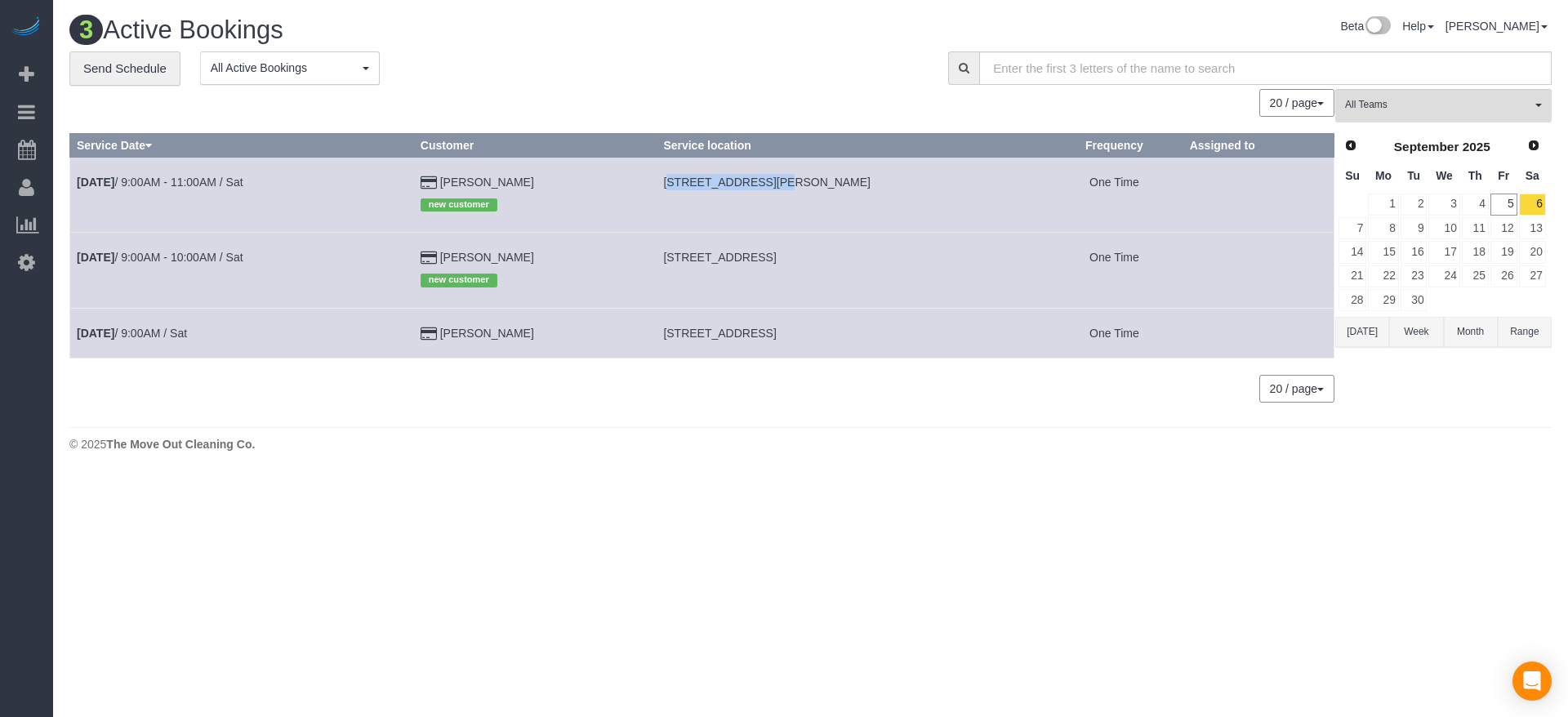
copy span "[STREET_ADDRESS],"
drag, startPoint x: 688, startPoint y: 336, endPoint x: 732, endPoint y: 336, distance: 44.0
click at [732, 336] on span "[STREET_ADDRESS]" at bounding box center [718, 333] width 112 height 13
copy span "[STREET_ADDRESS]"
click at [1363, 231] on link "7" at bounding box center [1351, 229] width 28 height 22
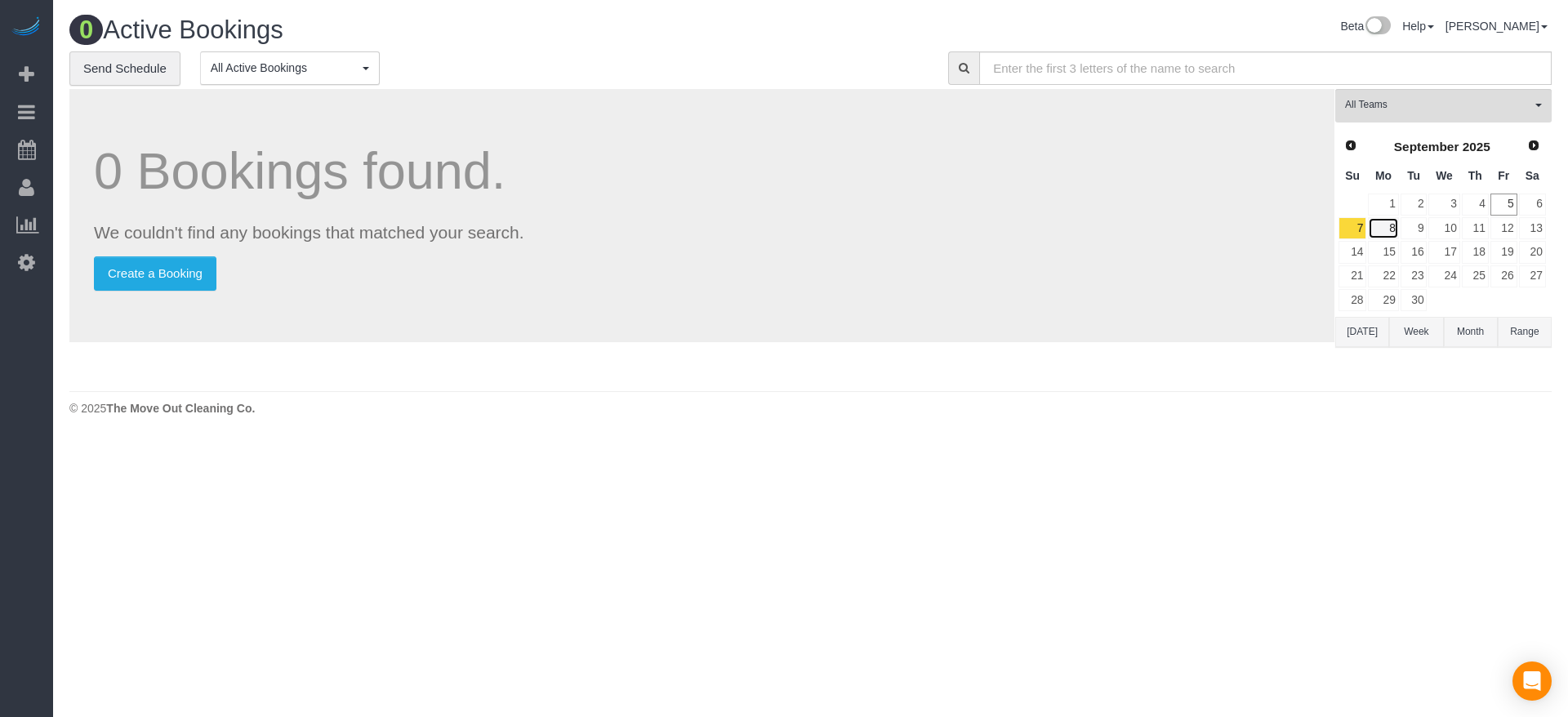
click at [1392, 229] on link "8" at bounding box center [1383, 229] width 31 height 22
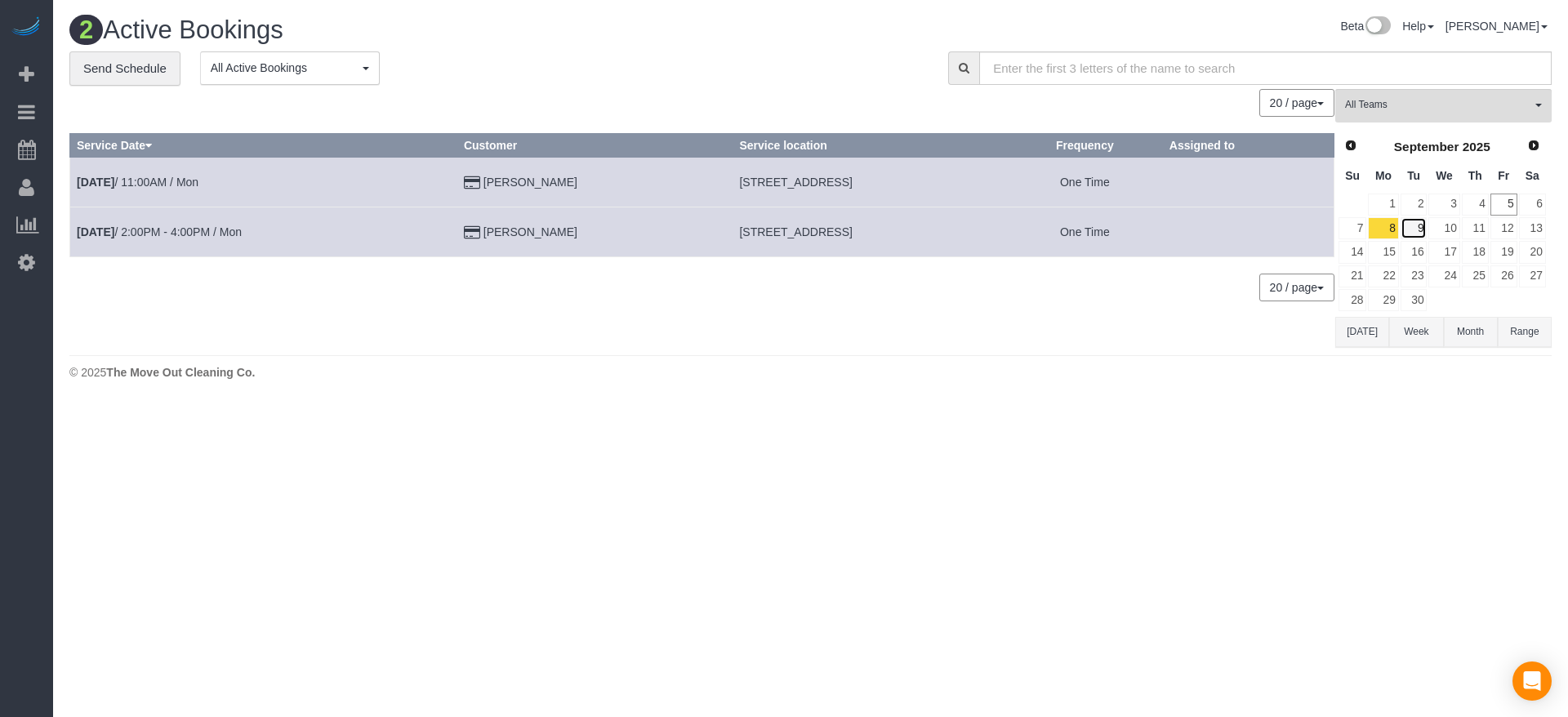
click at [1417, 231] on link "9" at bounding box center [1413, 229] width 27 height 22
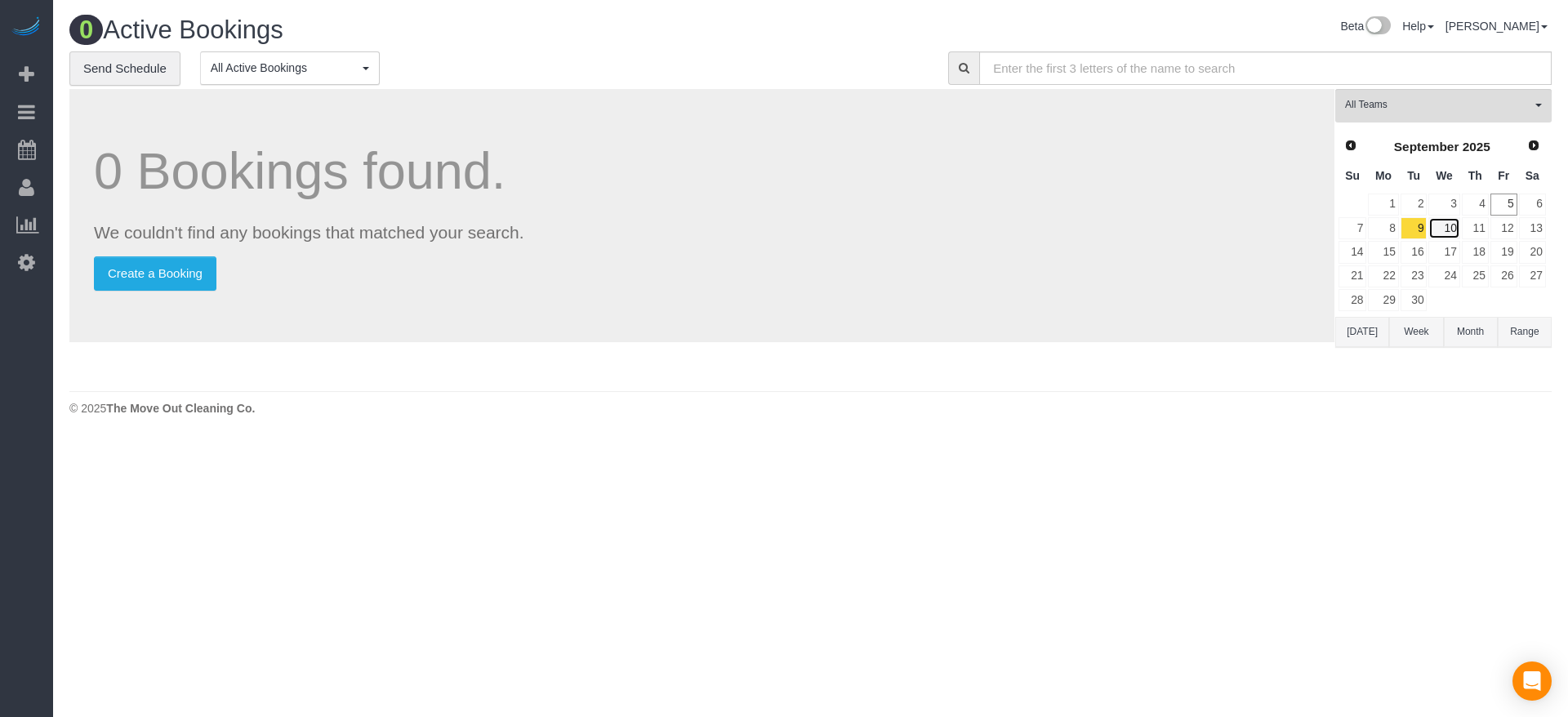
click at [1444, 229] on link "10" at bounding box center [1443, 229] width 31 height 22
click at [1478, 227] on link "11" at bounding box center [1475, 229] width 27 height 22
click at [1513, 232] on link "12" at bounding box center [1503, 229] width 27 height 22
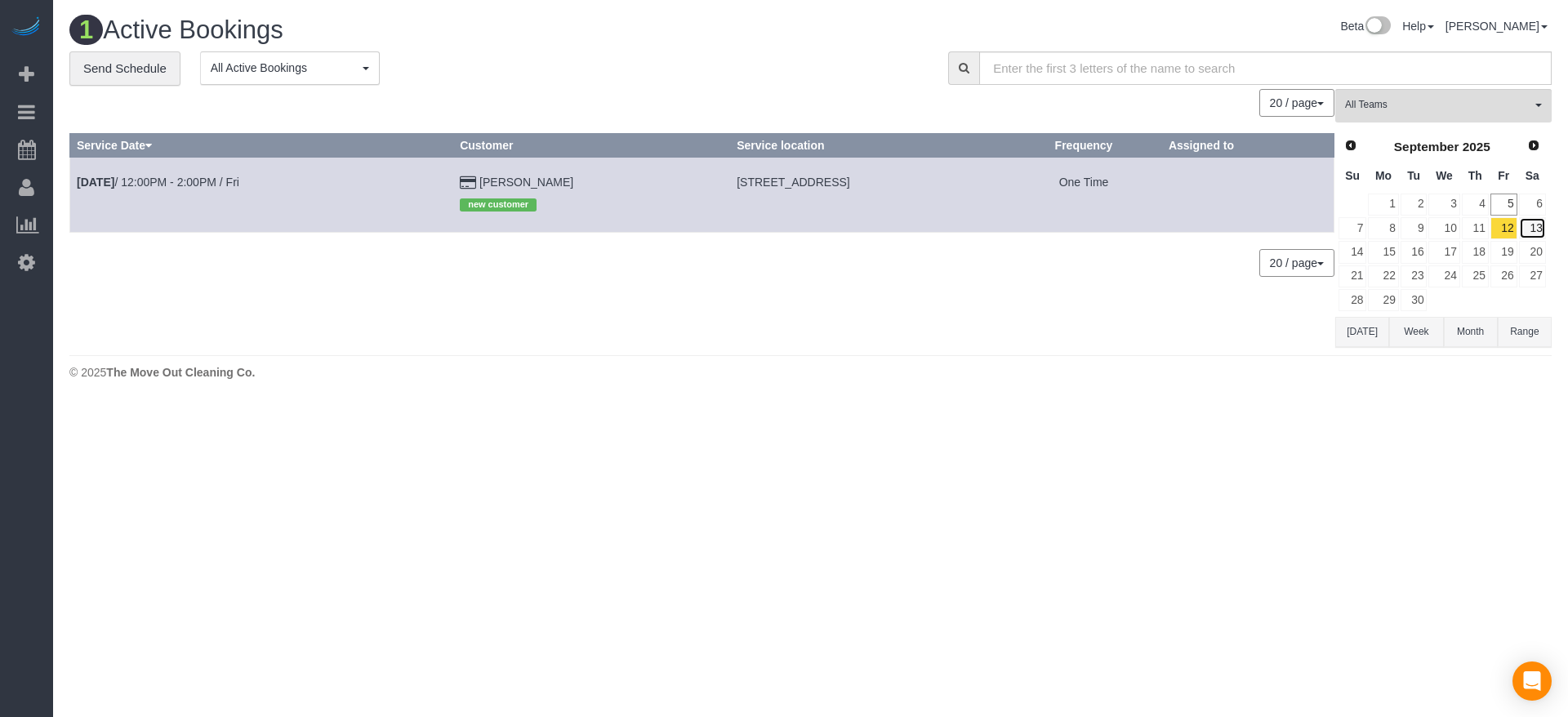
click at [1542, 231] on link "13" at bounding box center [1532, 229] width 27 height 22
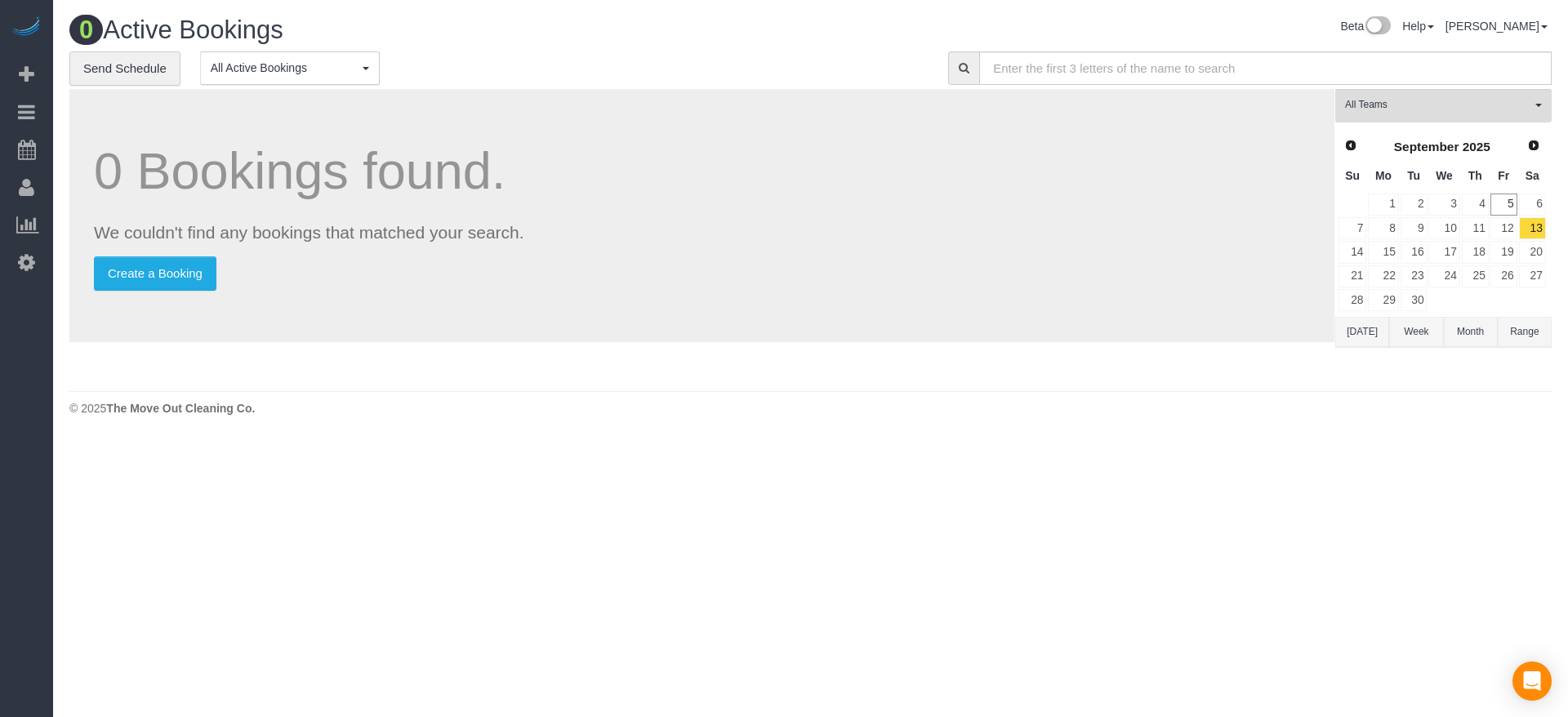
click at [1546, 200] on td "6" at bounding box center [1532, 204] width 29 height 23
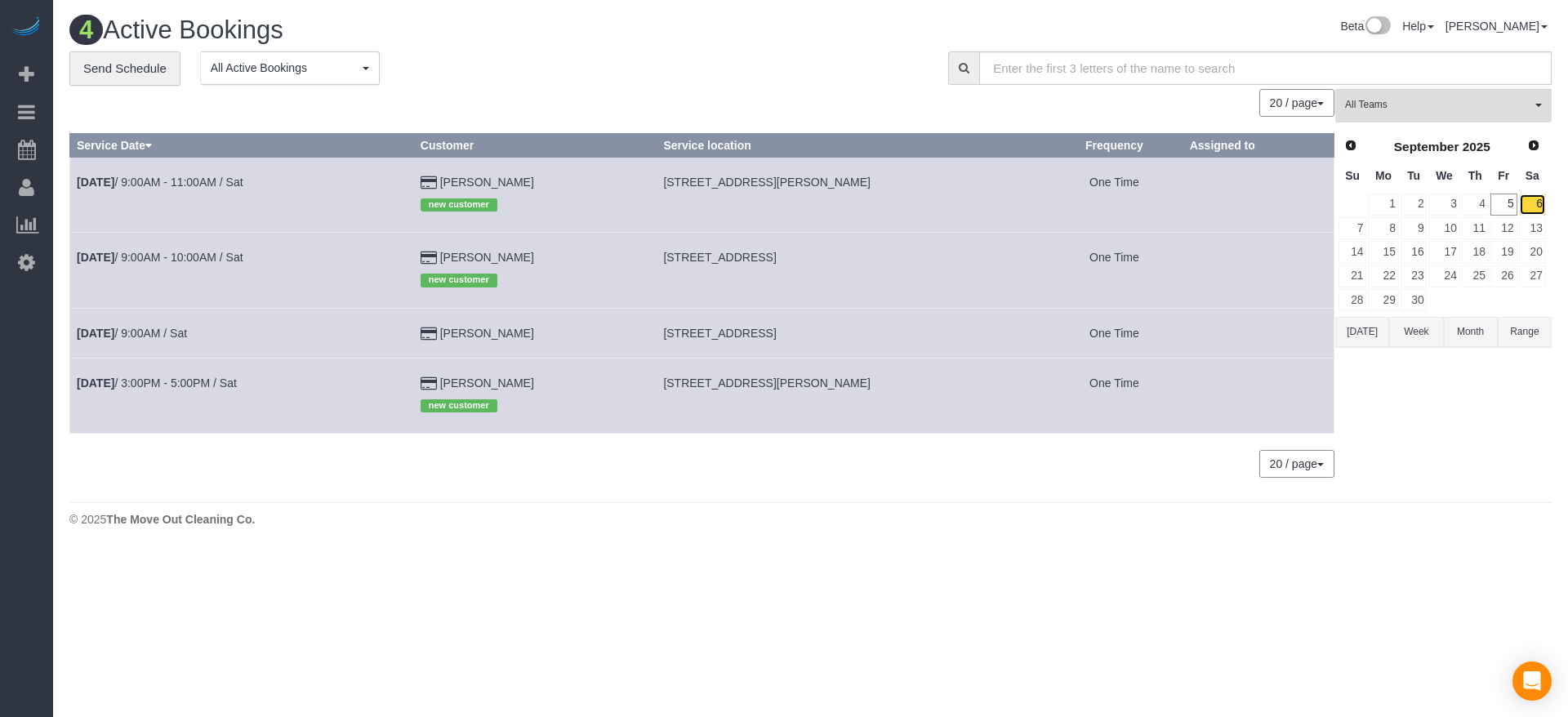
click at [1542, 200] on link "6" at bounding box center [1532, 204] width 27 height 22
click at [1354, 335] on button "[DATE]" at bounding box center [1362, 332] width 54 height 31
